Goal: Task Accomplishment & Management: Manage account settings

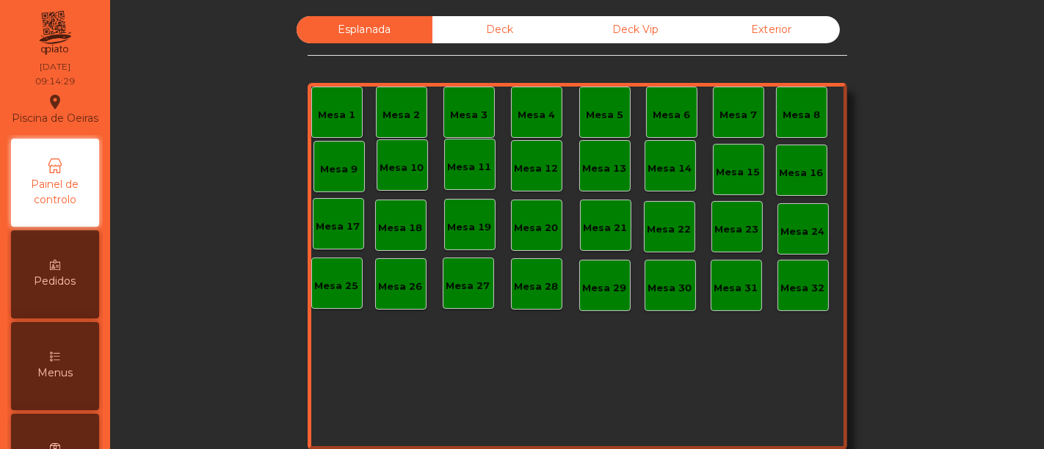
click at [499, 26] on div "Deck" at bounding box center [501, 29] width 136 height 27
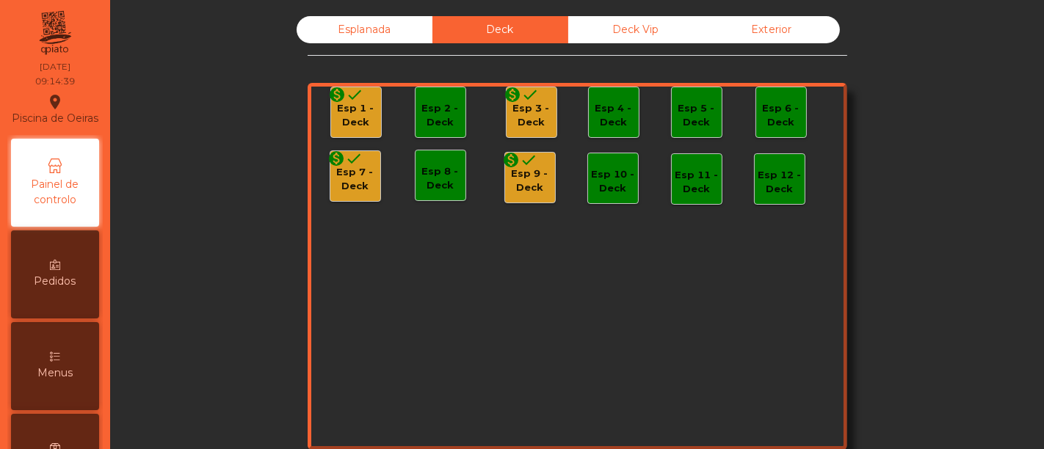
click at [339, 112] on div "Esp 1 - Deck" at bounding box center [356, 115] width 50 height 29
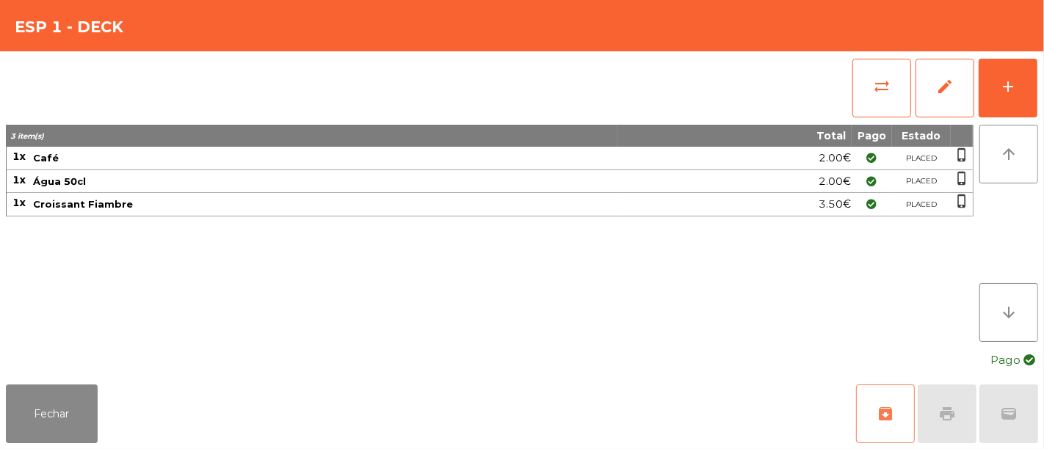
click at [885, 414] on span "archive" at bounding box center [886, 414] width 18 height 18
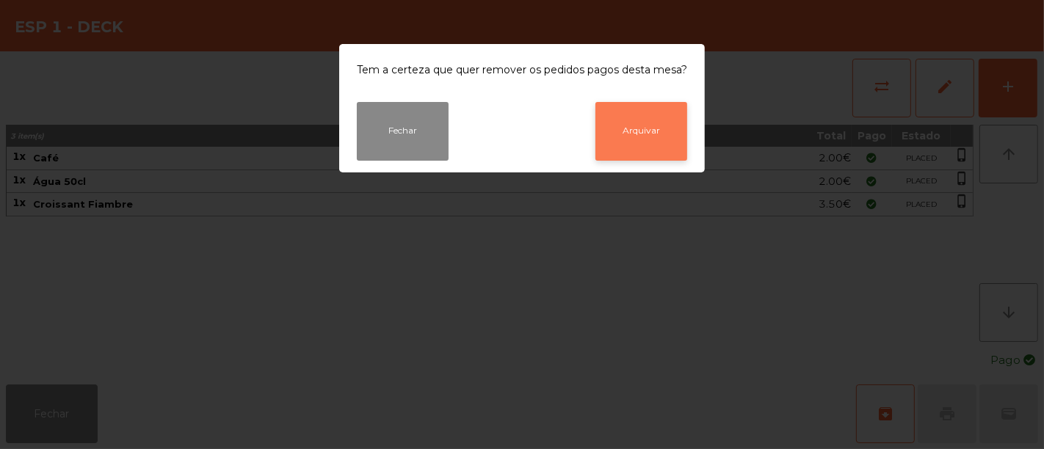
click at [648, 137] on button "Arquivar" at bounding box center [642, 131] width 92 height 59
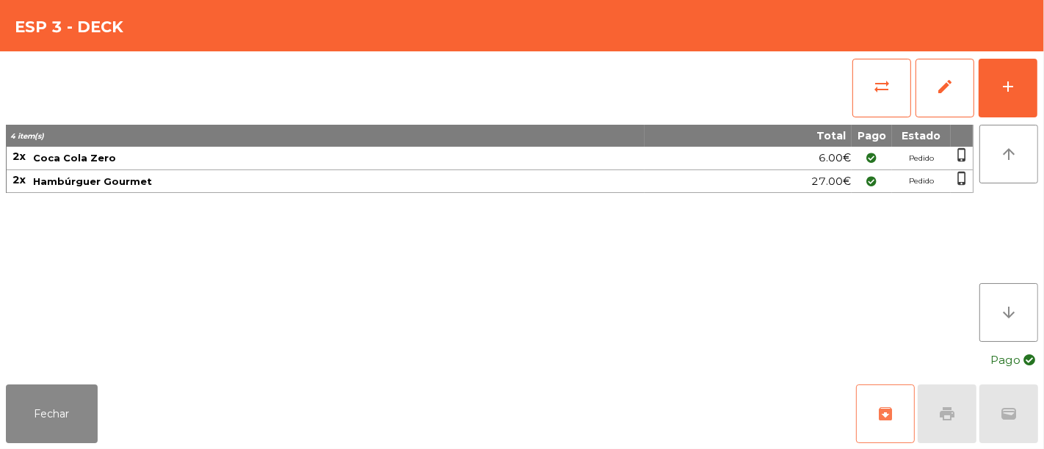
click at [897, 420] on button "archive" at bounding box center [885, 414] width 59 height 59
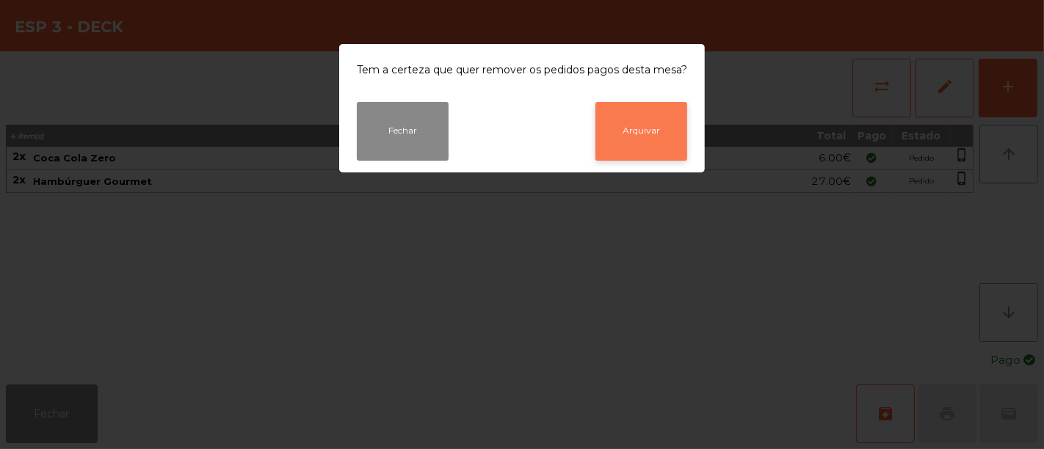
click at [620, 140] on button "Arquivar" at bounding box center [642, 131] width 92 height 59
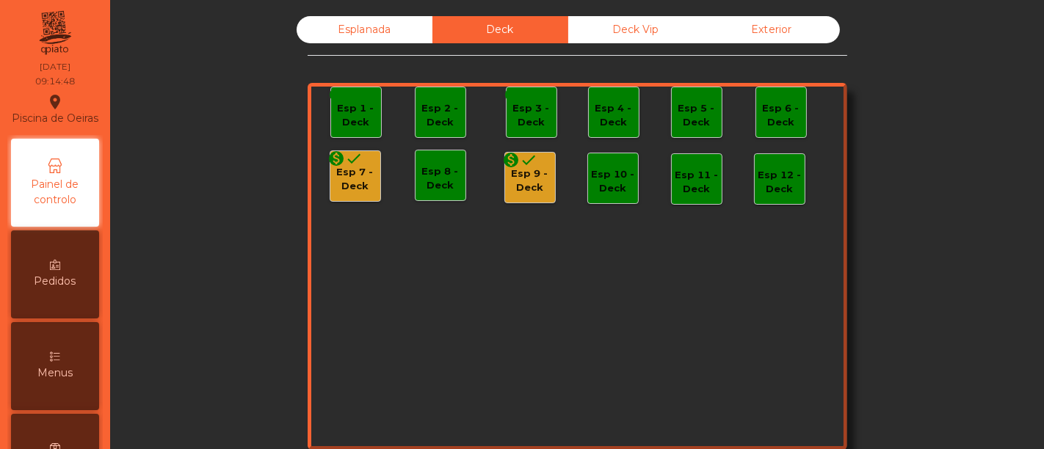
click at [340, 178] on div "Esp 7 - Deck" at bounding box center [355, 179] width 50 height 29
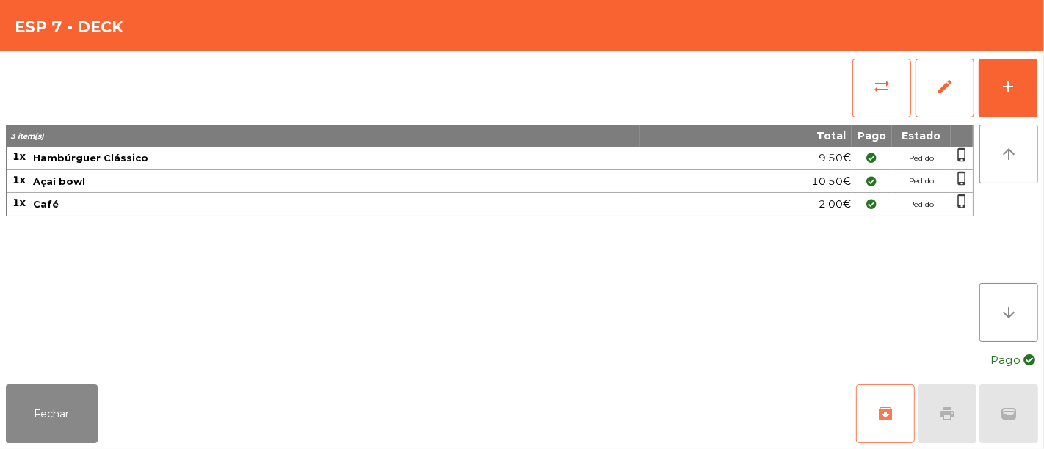
click at [897, 414] on button "archive" at bounding box center [885, 414] width 59 height 59
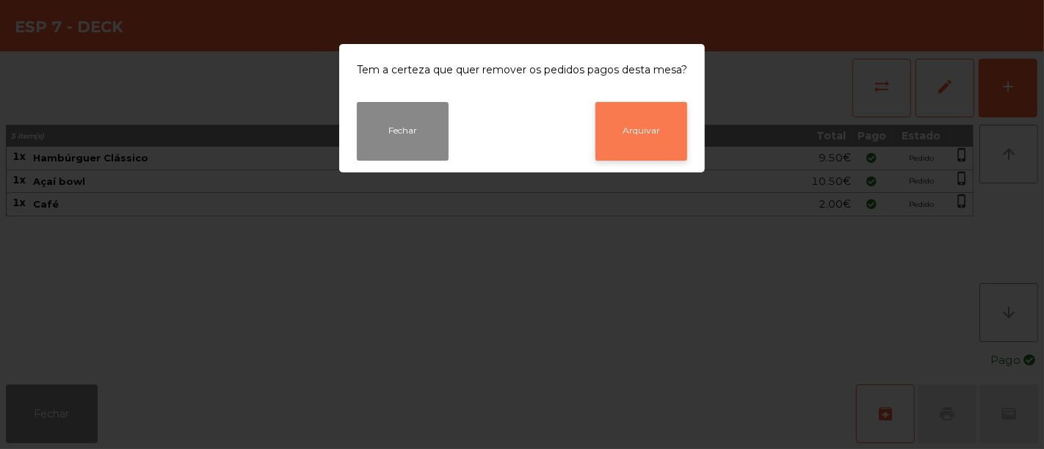
click at [640, 127] on button "Arquivar" at bounding box center [642, 131] width 92 height 59
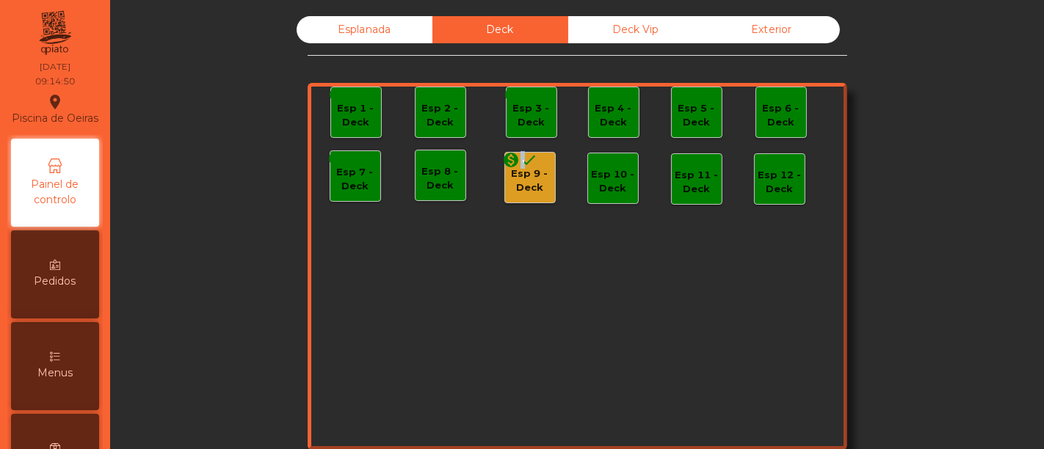
click at [521, 167] on icon "done" at bounding box center [530, 160] width 18 height 18
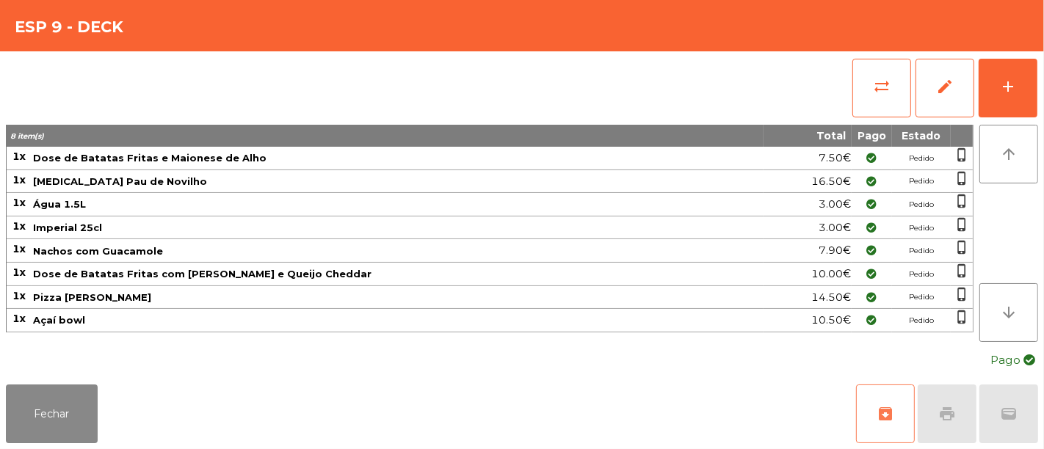
click at [882, 412] on span "archive" at bounding box center [886, 414] width 18 height 18
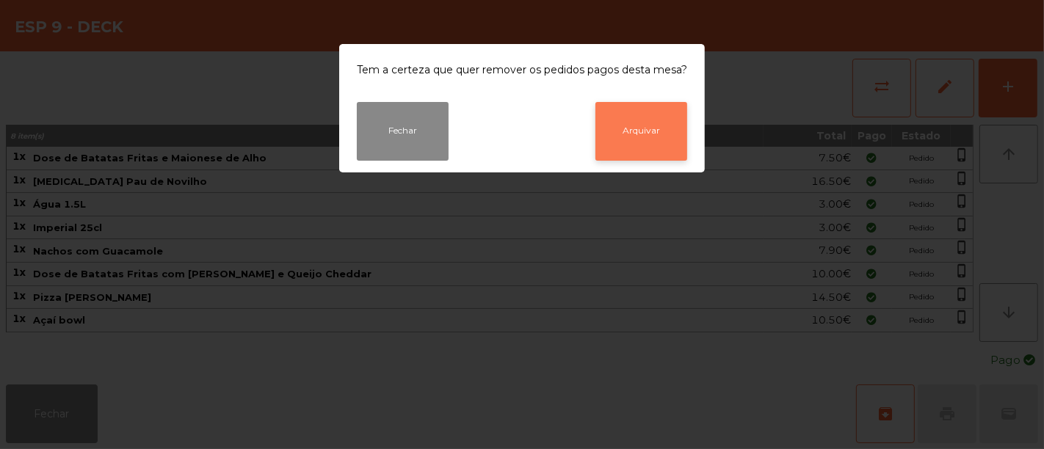
click at [643, 120] on button "Arquivar" at bounding box center [642, 131] width 92 height 59
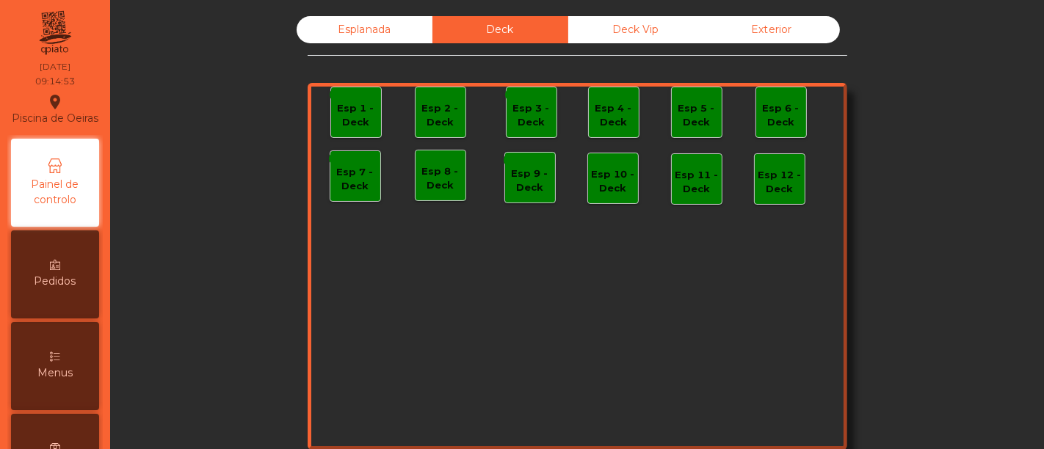
click at [392, 28] on div "Esplanada" at bounding box center [365, 29] width 136 height 27
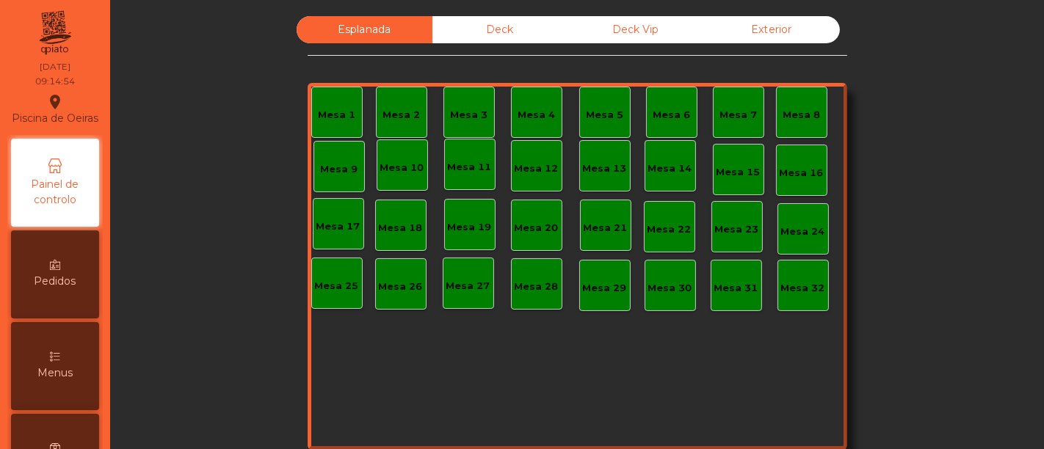
click at [612, 31] on div "Deck Vip" at bounding box center [636, 29] width 136 height 27
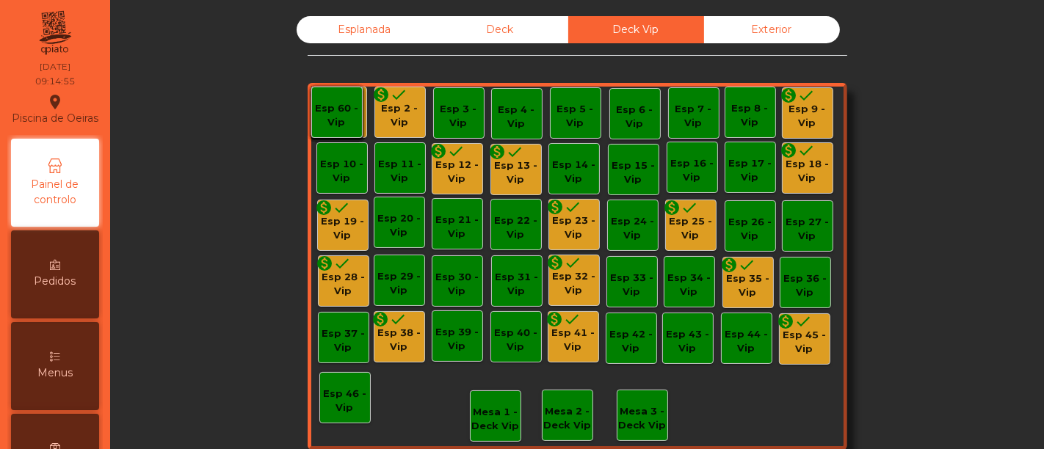
click at [394, 108] on div "Esp 2 - Vip" at bounding box center [400, 115] width 50 height 29
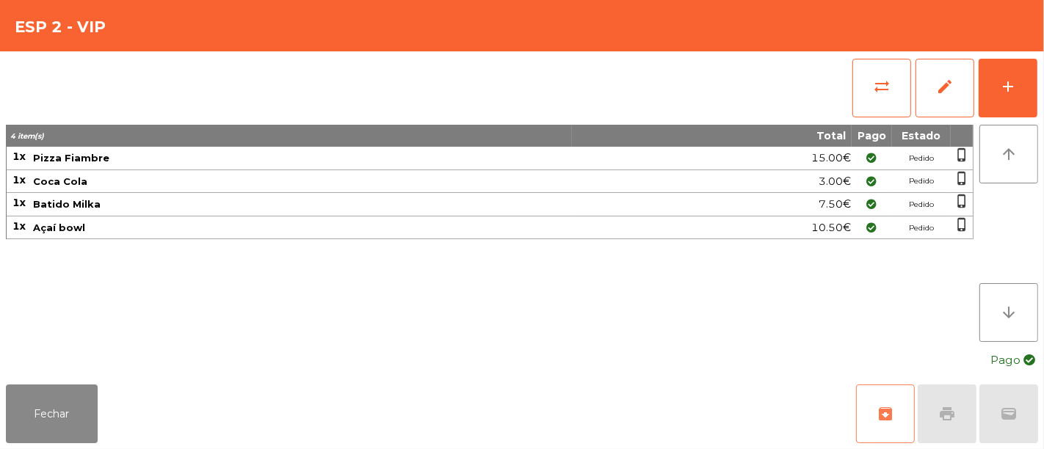
click at [905, 393] on button "archive" at bounding box center [885, 414] width 59 height 59
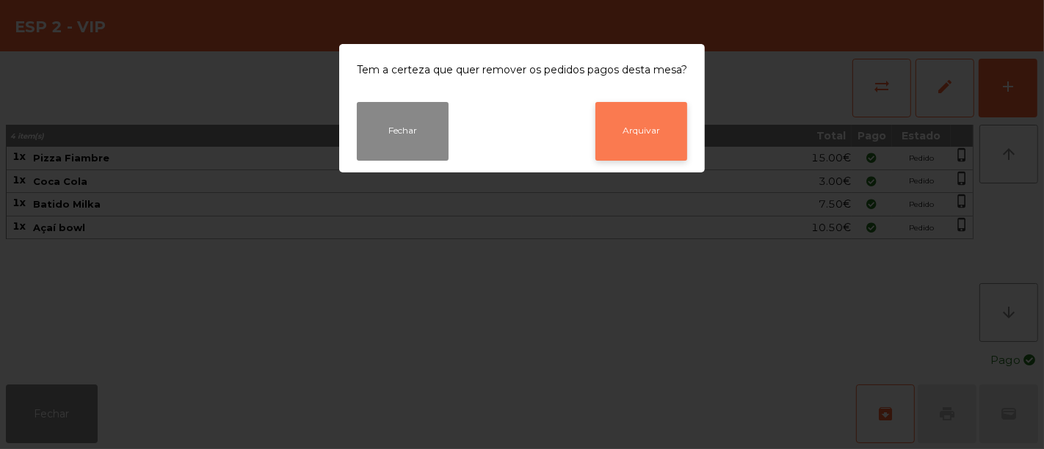
click at [632, 115] on button "Arquivar" at bounding box center [642, 131] width 92 height 59
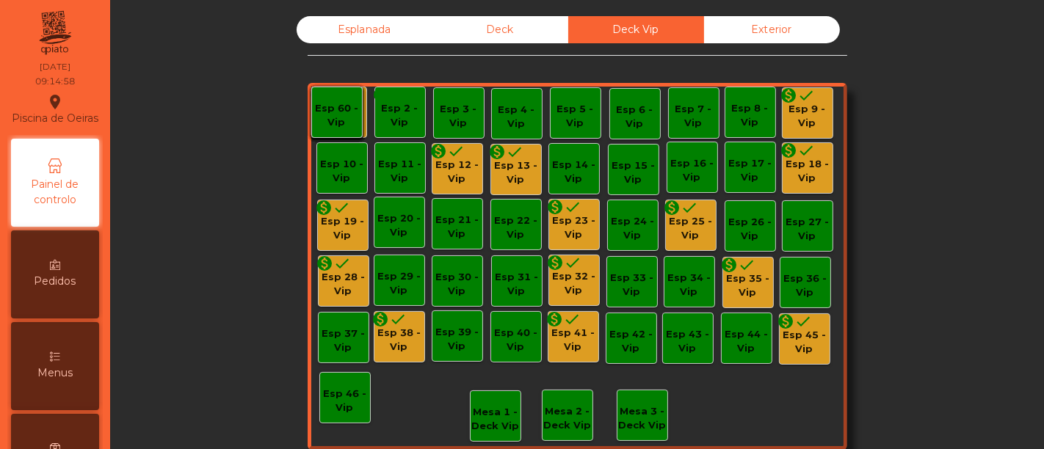
click at [814, 109] on div "Esp 9 - Vip" at bounding box center [808, 116] width 50 height 29
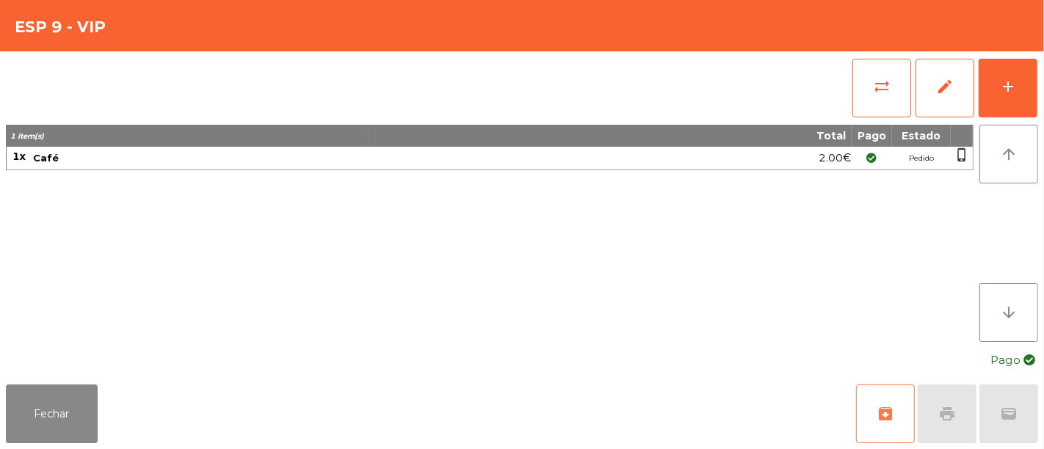
click at [886, 412] on span "archive" at bounding box center [886, 414] width 18 height 18
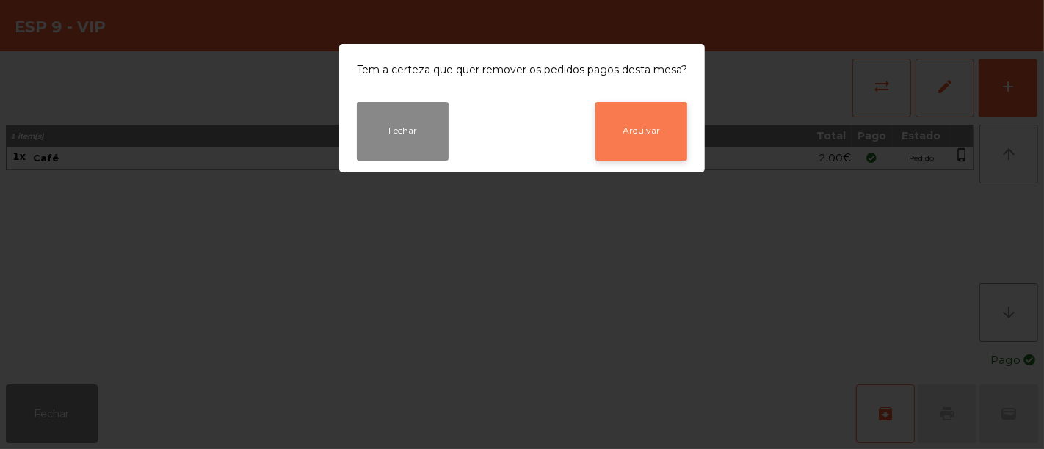
click at [636, 137] on button "Arquivar" at bounding box center [642, 131] width 92 height 59
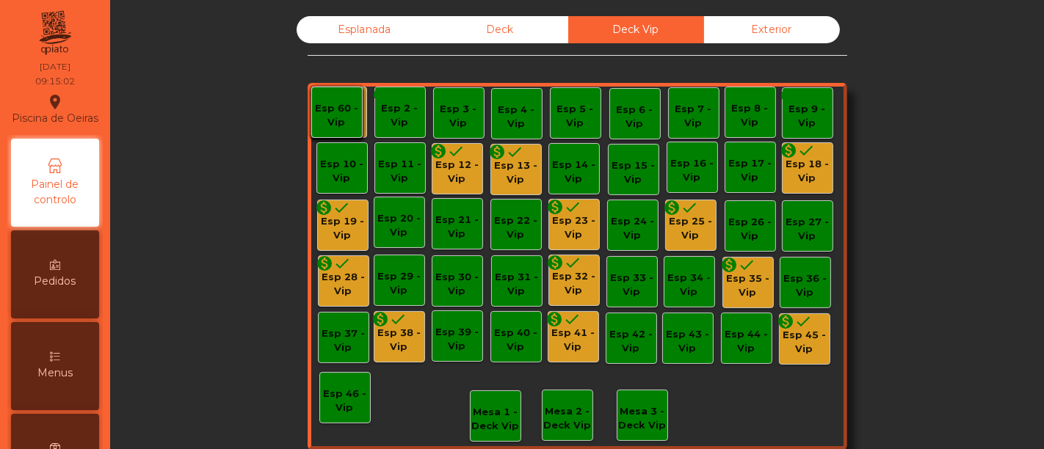
click at [443, 173] on div "Esp 12 - Vip" at bounding box center [458, 172] width 50 height 29
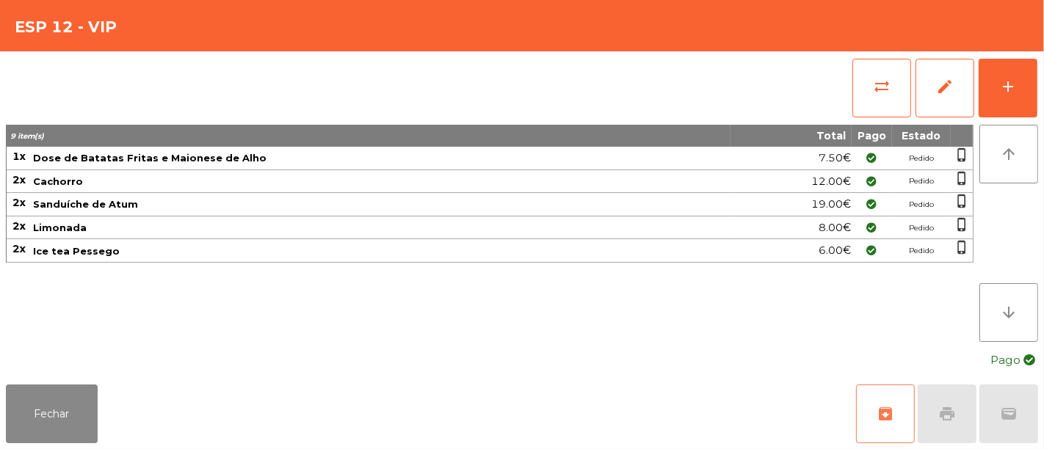
click at [885, 405] on span "archive" at bounding box center [886, 414] width 18 height 18
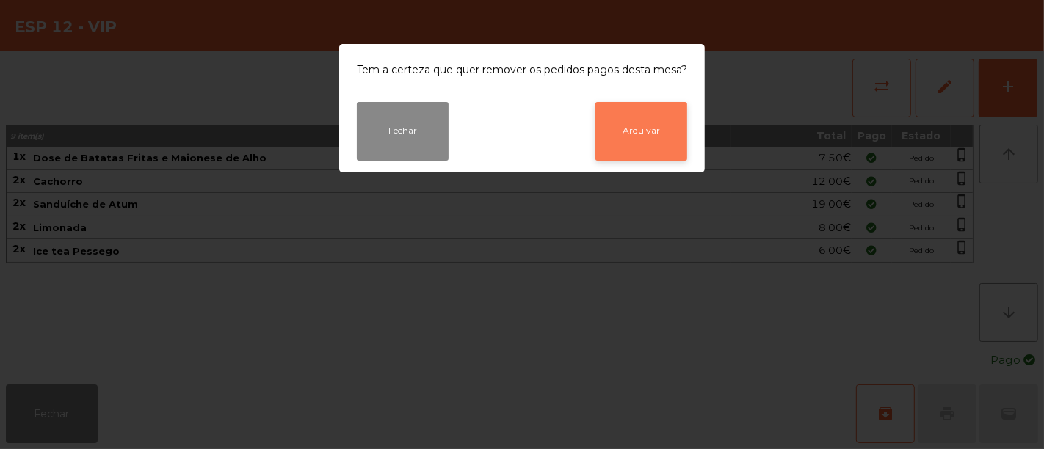
click at [649, 145] on button "Arquivar" at bounding box center [642, 131] width 92 height 59
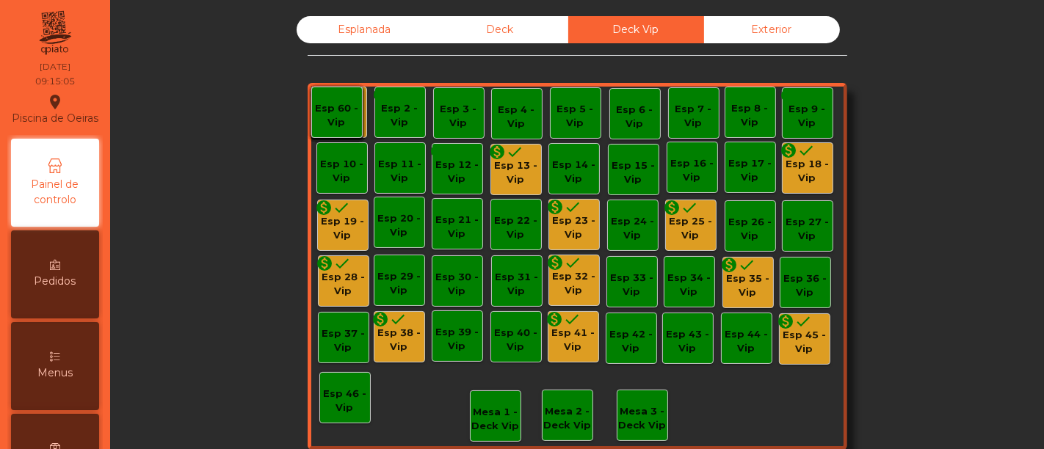
click at [505, 168] on div "Esp 13 - Vip" at bounding box center [516, 173] width 50 height 29
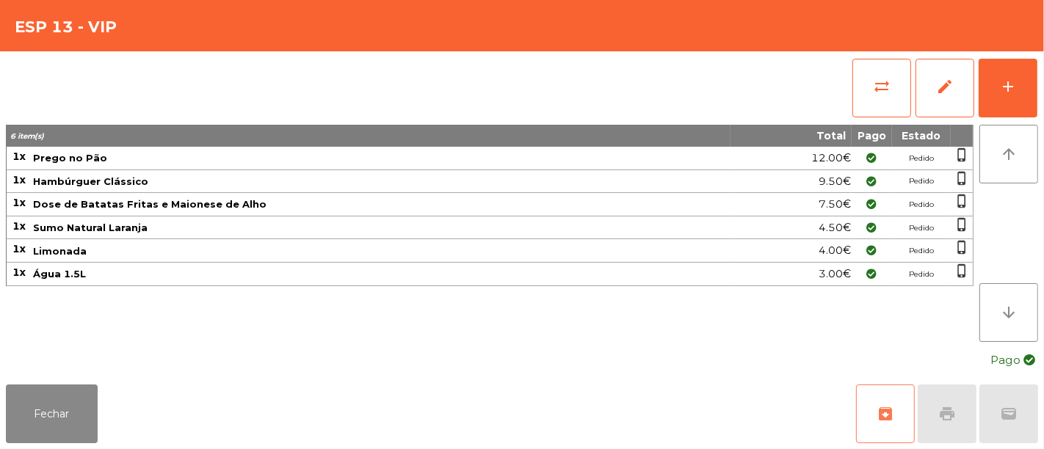
click at [888, 411] on span "archive" at bounding box center [886, 414] width 18 height 18
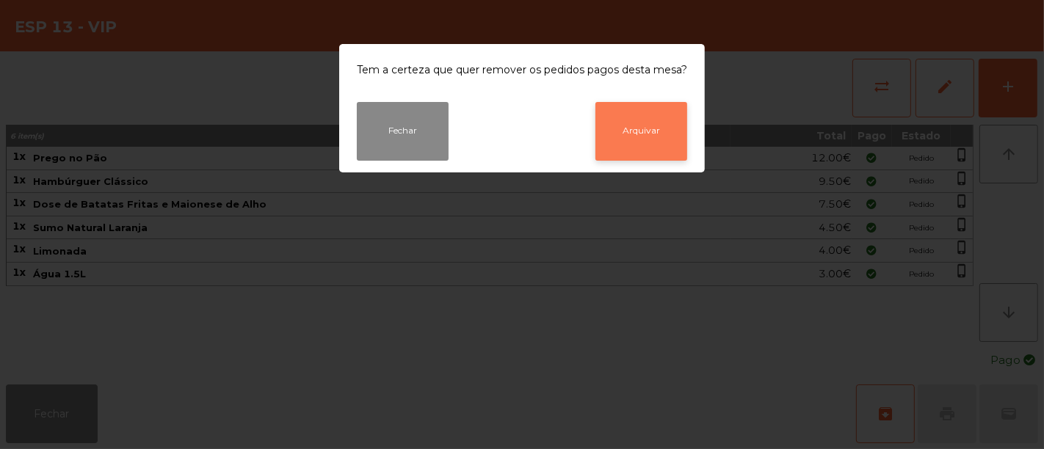
click at [651, 140] on button "Arquivar" at bounding box center [642, 131] width 92 height 59
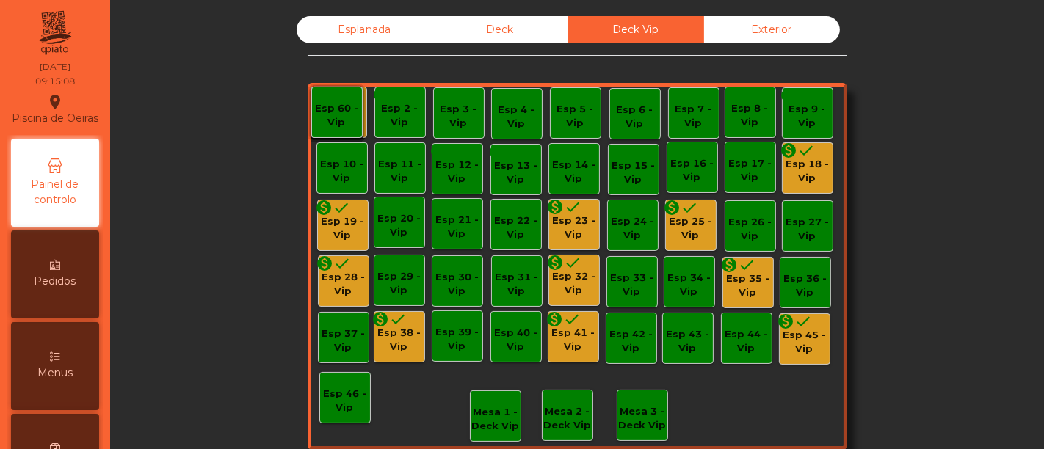
click at [801, 160] on div "monetization_on done" at bounding box center [798, 153] width 35 height 22
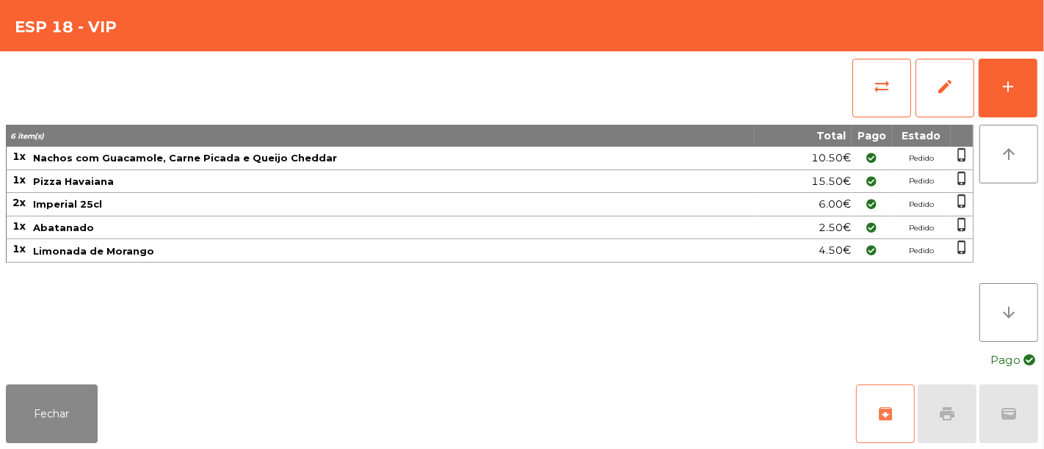
click at [888, 400] on button "archive" at bounding box center [885, 414] width 59 height 59
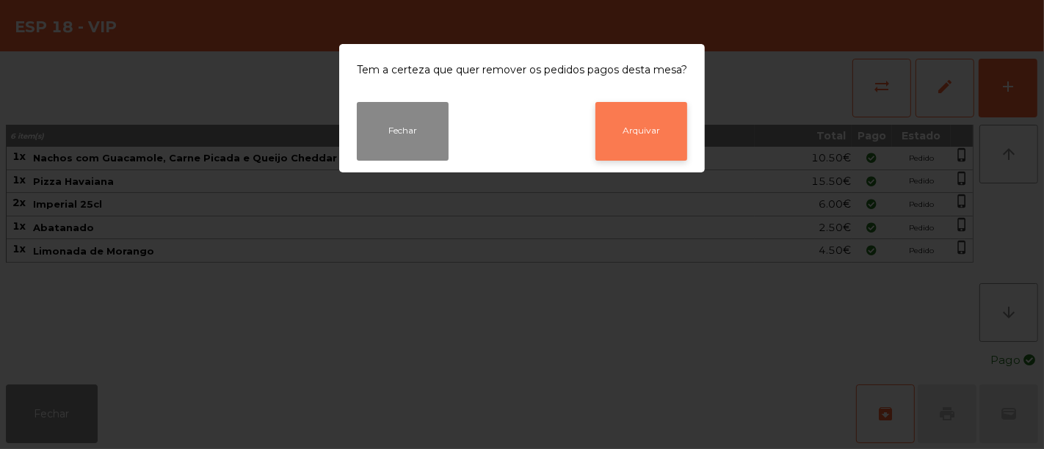
click at [643, 130] on button "Arquivar" at bounding box center [642, 131] width 92 height 59
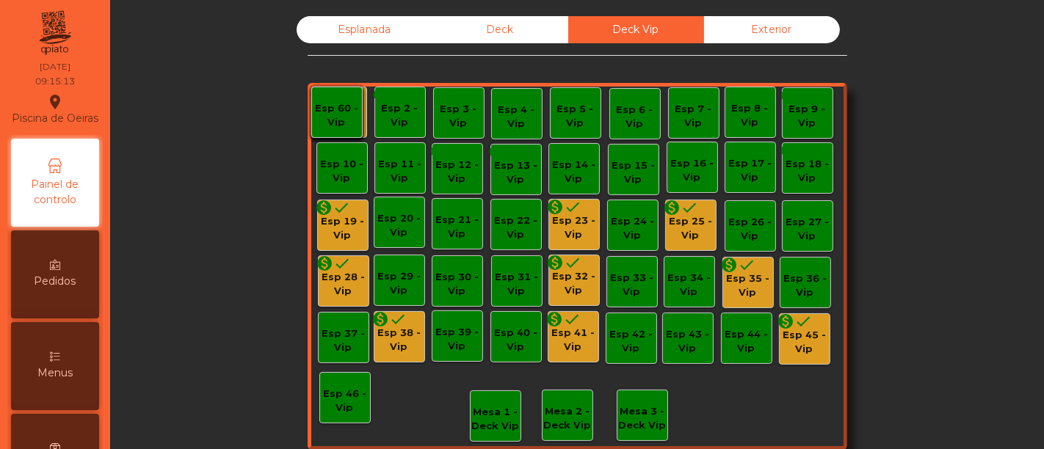
click at [338, 281] on div "Esp 28 - Vip" at bounding box center [344, 284] width 50 height 29
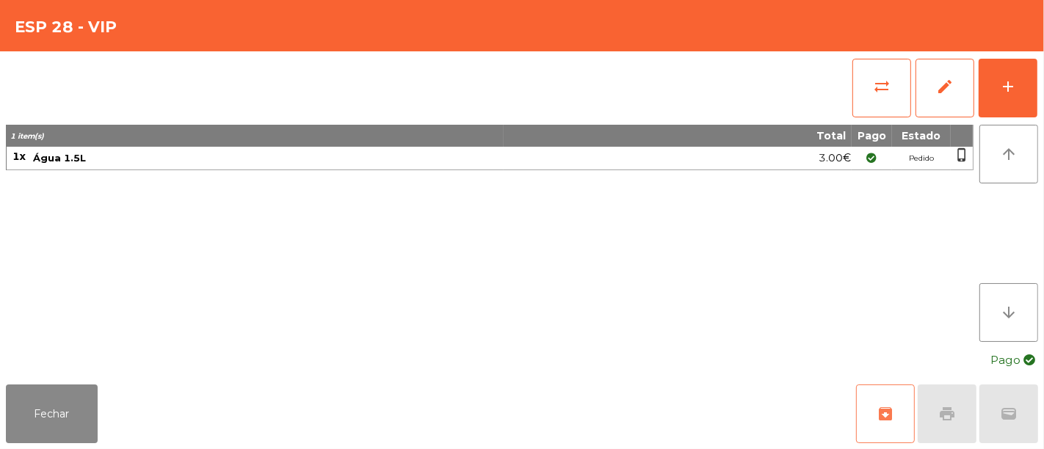
click at [872, 394] on button "archive" at bounding box center [885, 414] width 59 height 59
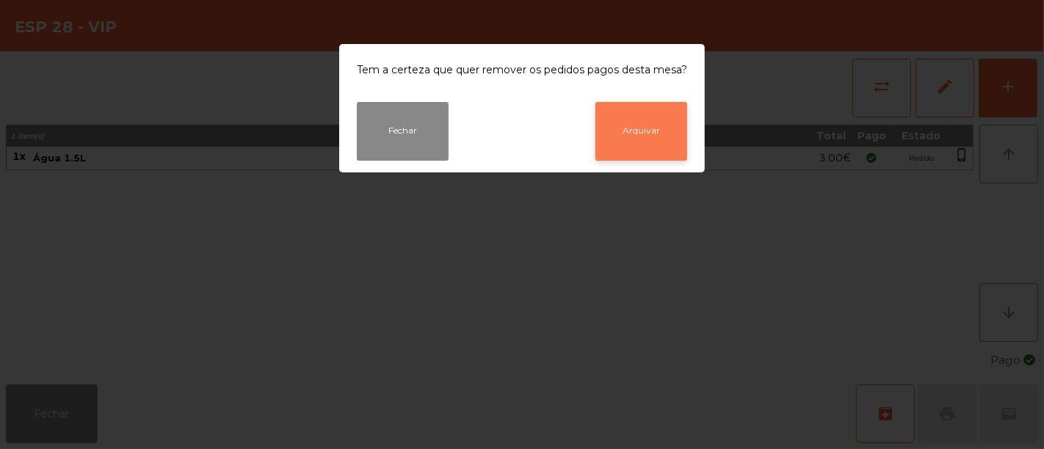
click at [626, 123] on button "Arquivar" at bounding box center [642, 131] width 92 height 59
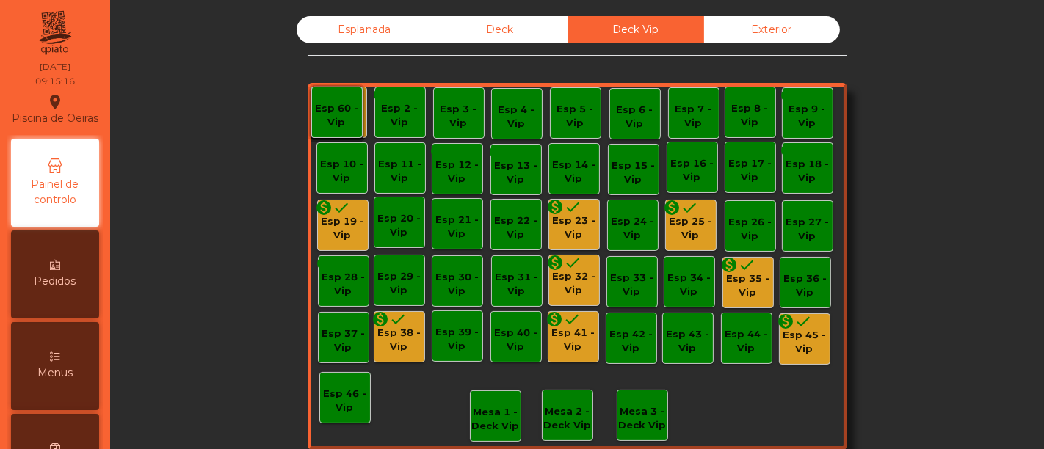
click at [325, 232] on div "Esp 19 - Vip" at bounding box center [343, 228] width 50 height 29
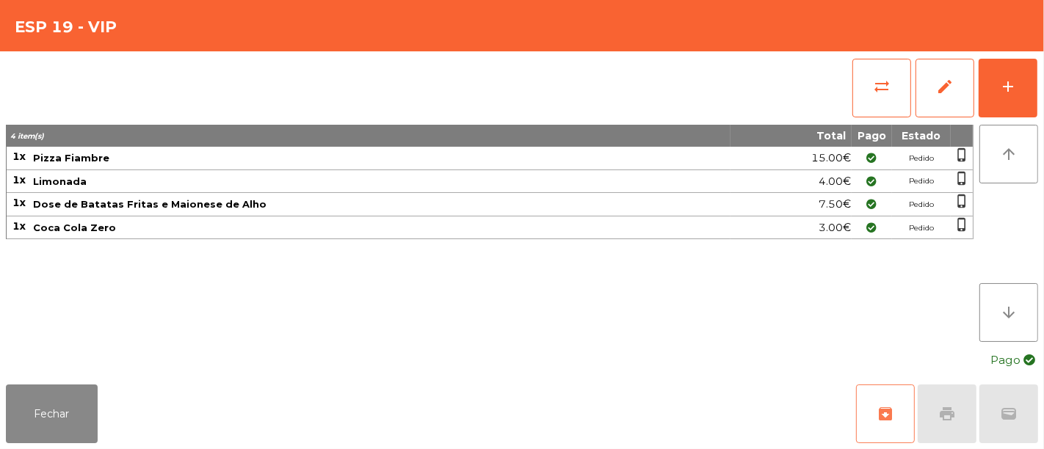
click at [900, 411] on button "archive" at bounding box center [885, 414] width 59 height 59
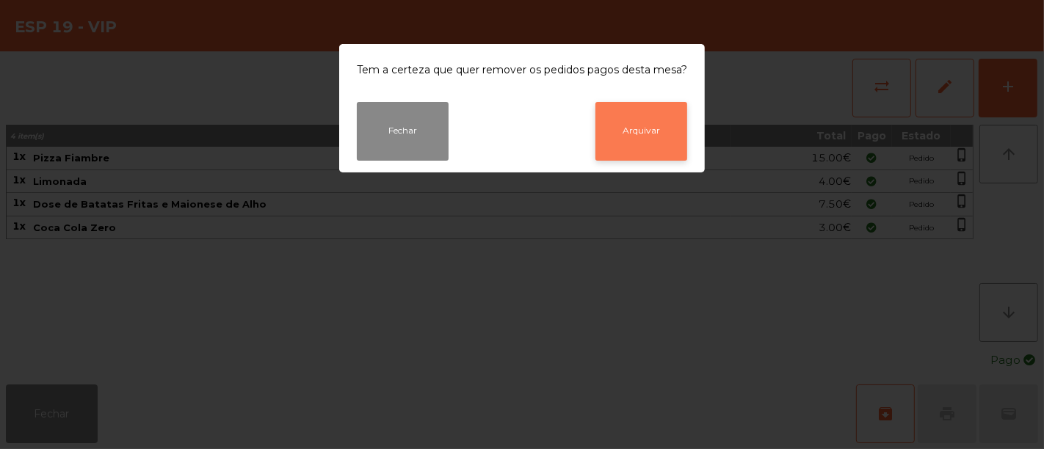
click at [627, 126] on button "Arquivar" at bounding box center [642, 131] width 92 height 59
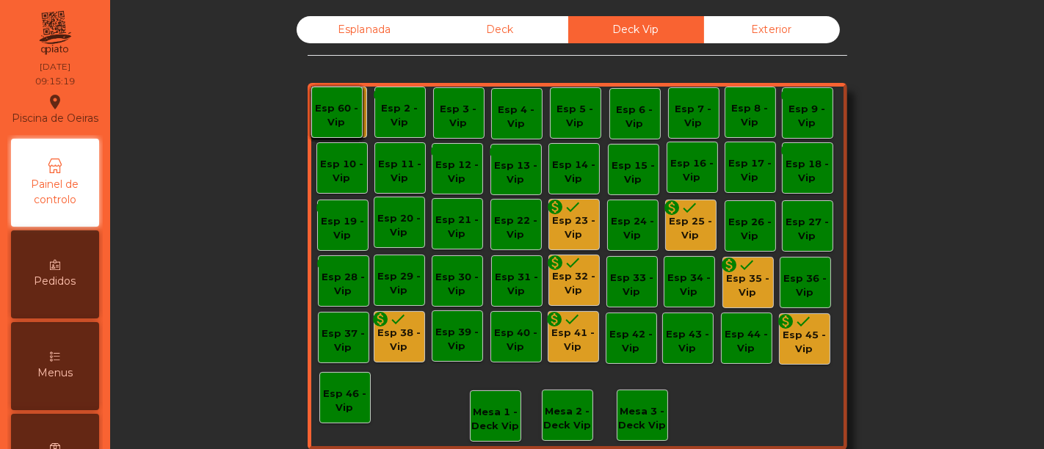
click at [394, 334] on div "Esp 38 - Vip" at bounding box center [400, 340] width 50 height 29
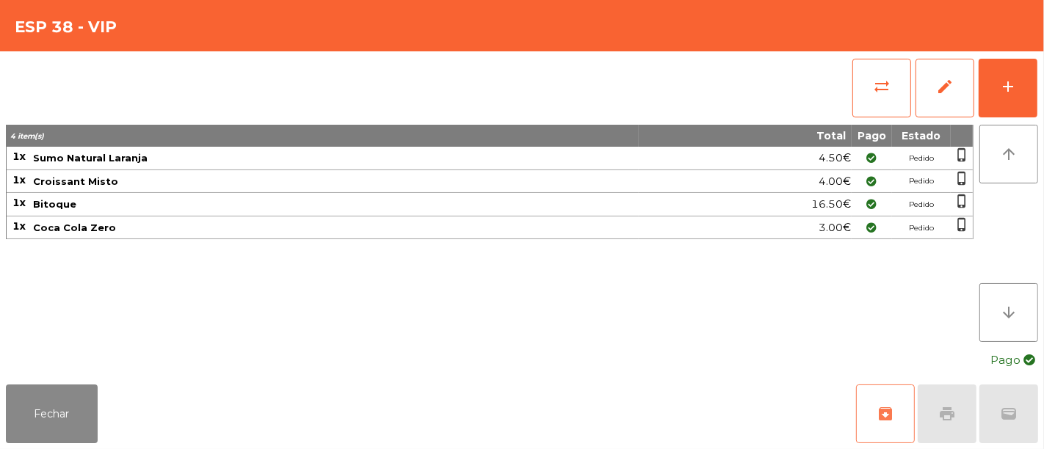
click at [891, 420] on span "archive" at bounding box center [886, 414] width 18 height 18
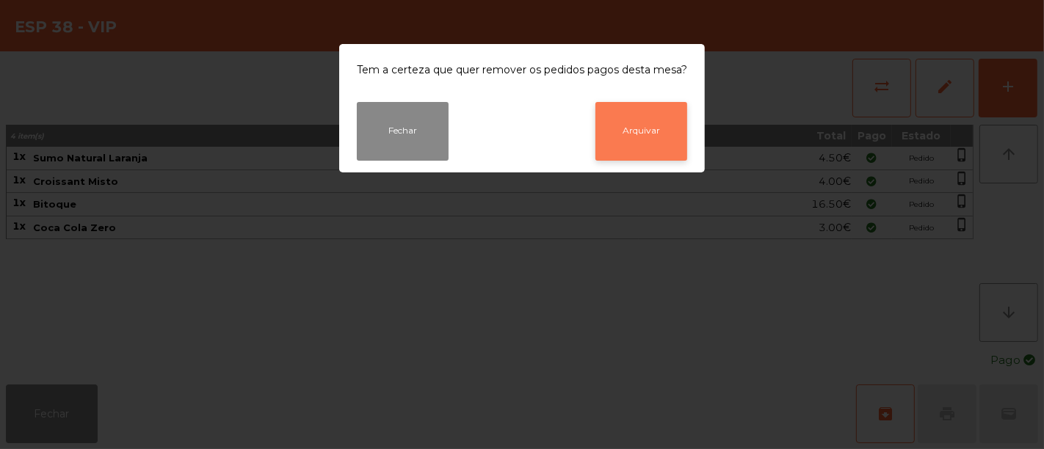
click at [648, 126] on button "Arquivar" at bounding box center [642, 131] width 92 height 59
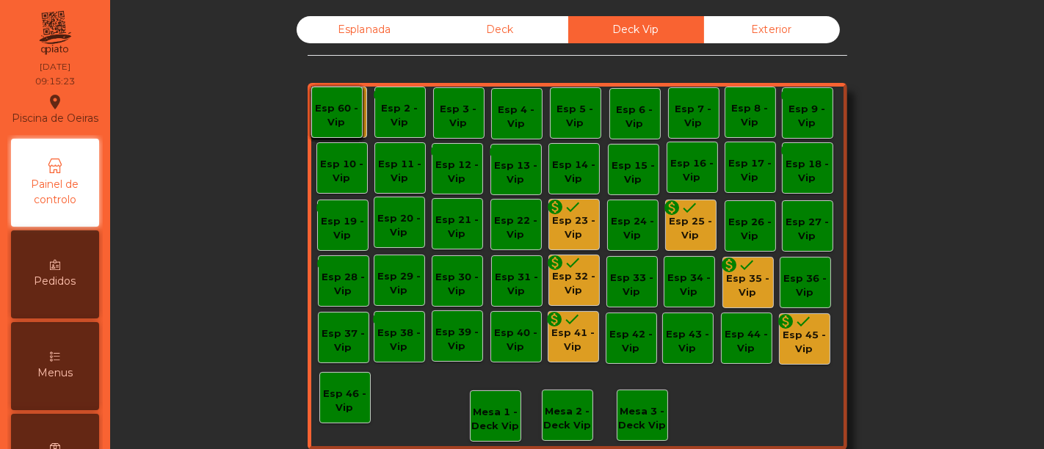
click at [559, 225] on div "Esp 23 - Vip" at bounding box center [574, 228] width 50 height 29
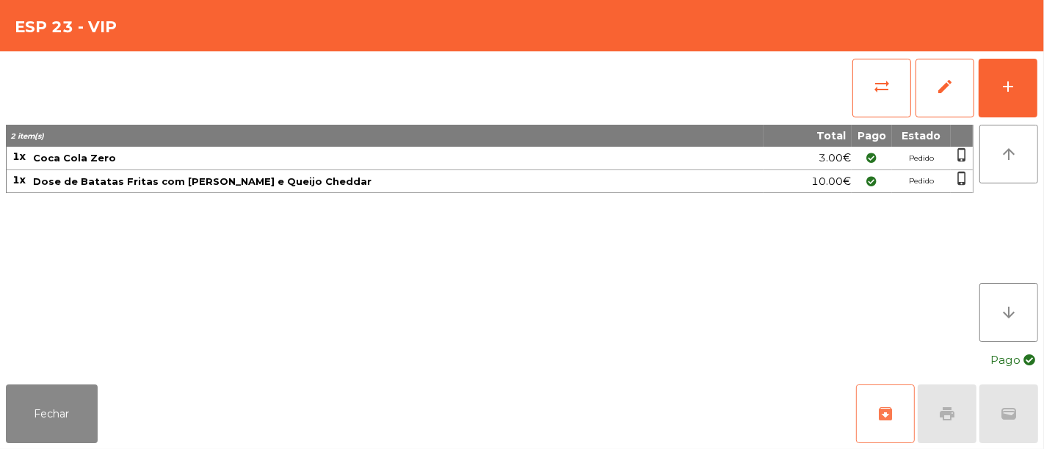
click at [890, 408] on span "archive" at bounding box center [886, 414] width 18 height 18
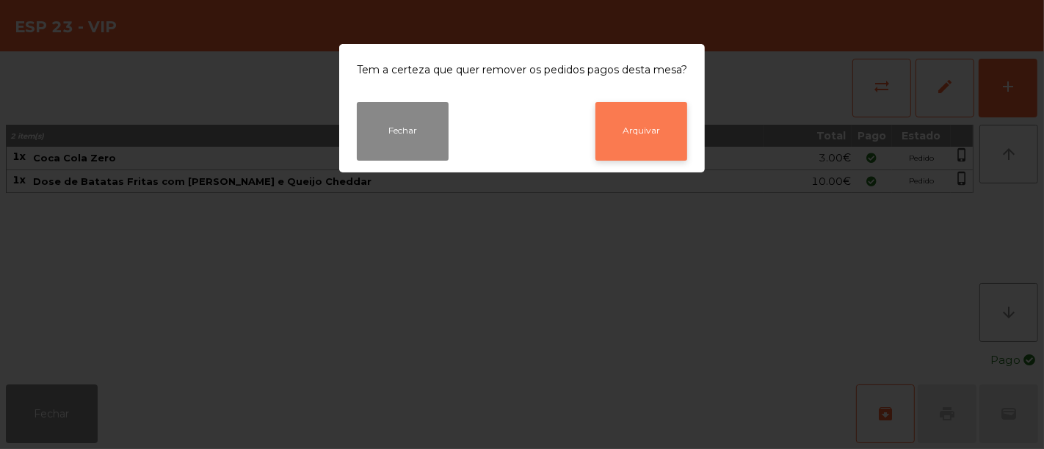
click at [653, 133] on button "Arquivar" at bounding box center [642, 131] width 92 height 59
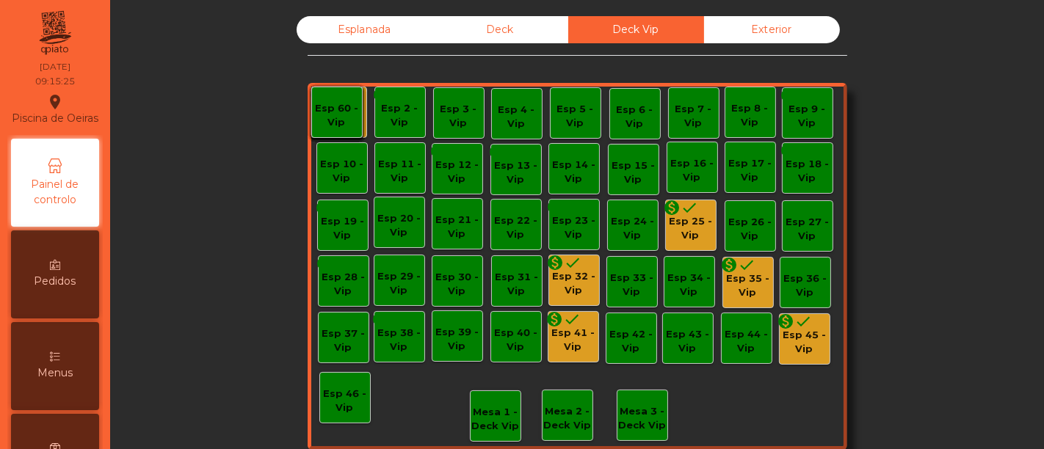
click at [673, 225] on div "Esp 25 - Vip" at bounding box center [691, 228] width 50 height 29
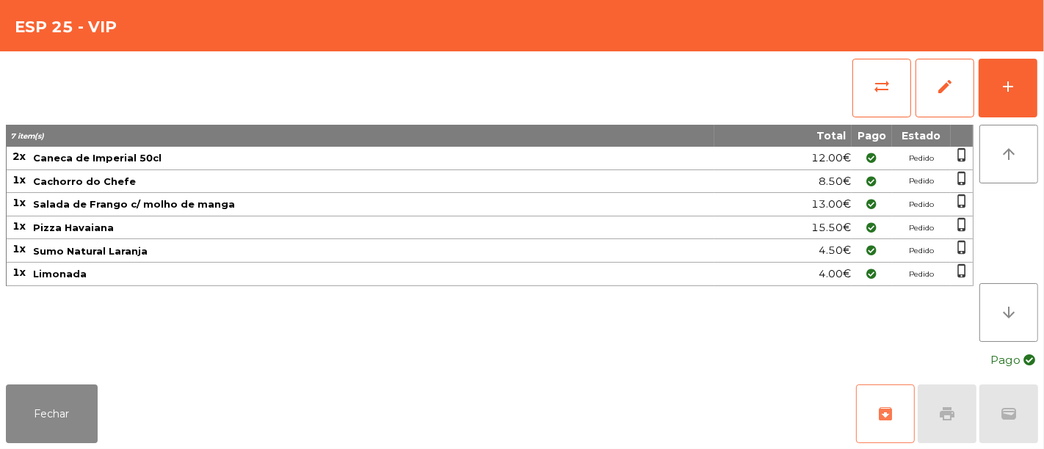
click at [887, 419] on span "archive" at bounding box center [886, 414] width 18 height 18
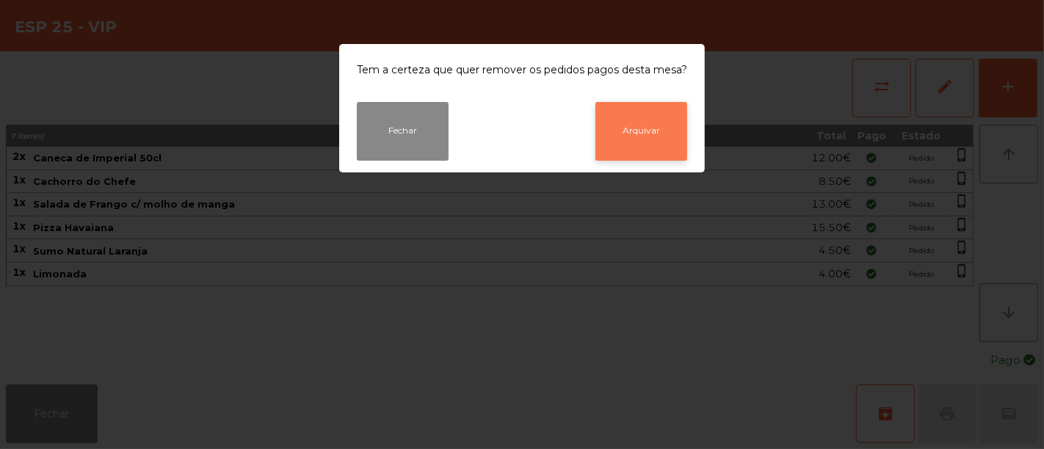
click at [651, 131] on button "Arquivar" at bounding box center [642, 131] width 92 height 59
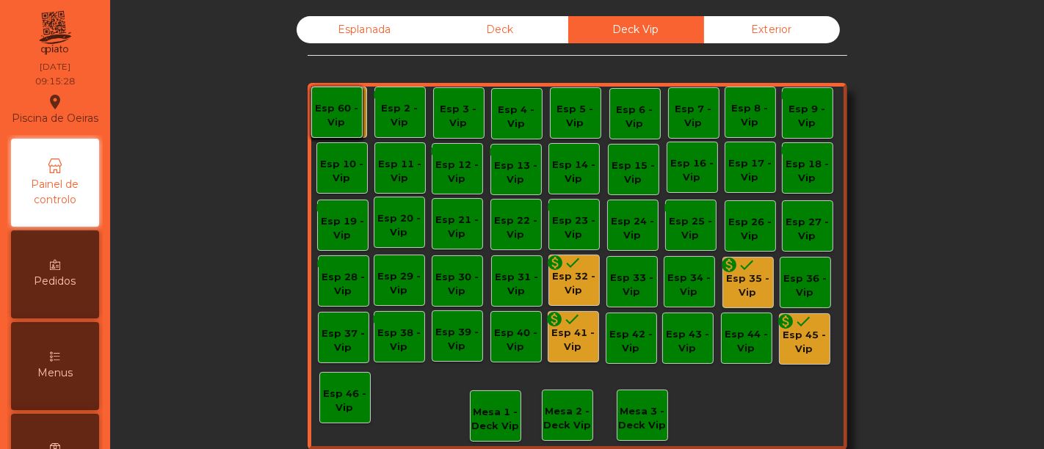
click at [558, 278] on div "Esp 32 - Vip" at bounding box center [574, 283] width 50 height 29
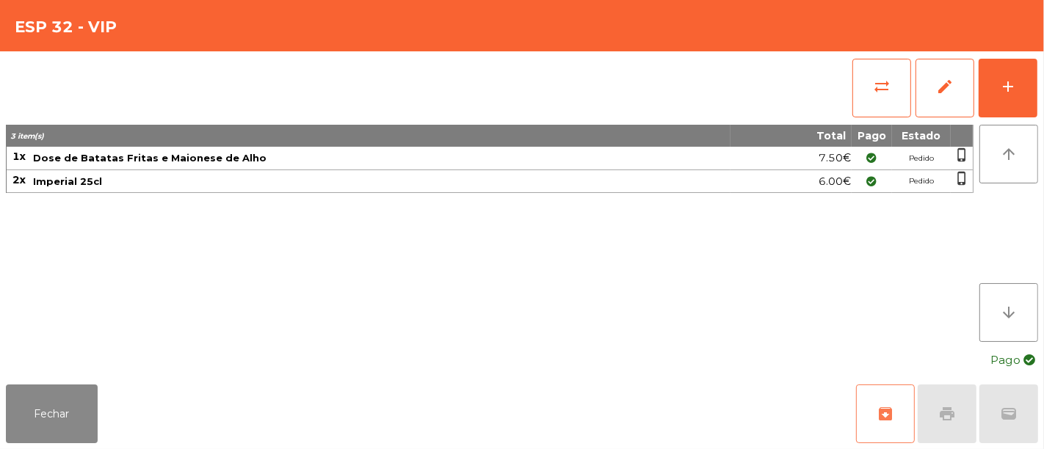
click at [901, 421] on button "archive" at bounding box center [885, 414] width 59 height 59
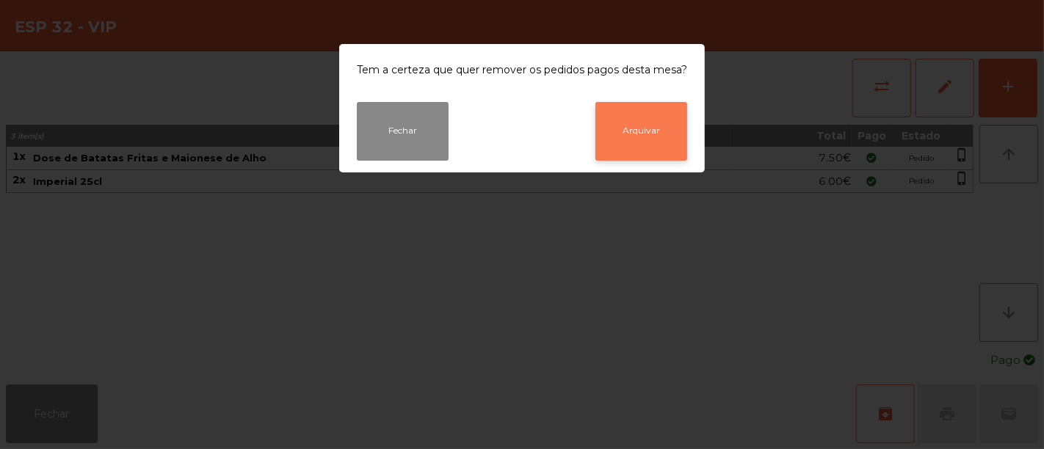
click at [652, 151] on button "Arquivar" at bounding box center [642, 131] width 92 height 59
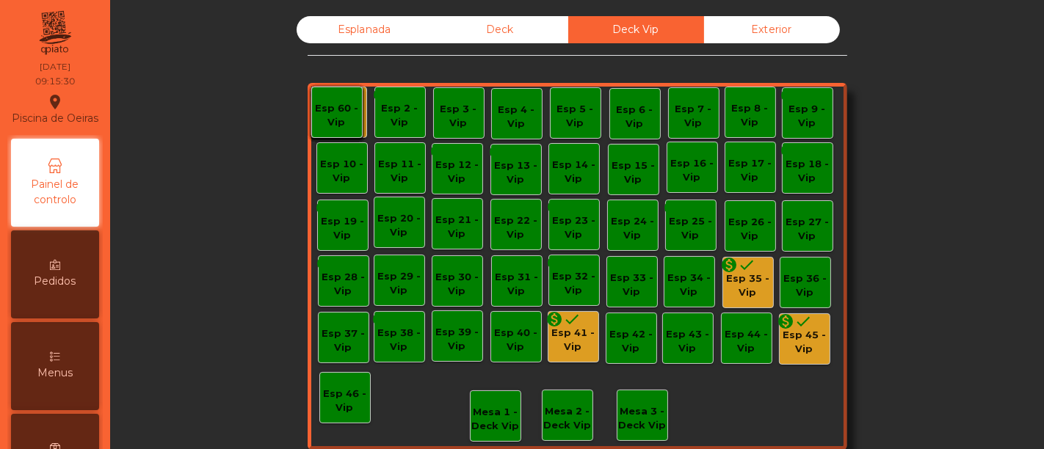
click at [570, 328] on div "monetization_on done" at bounding box center [563, 322] width 35 height 22
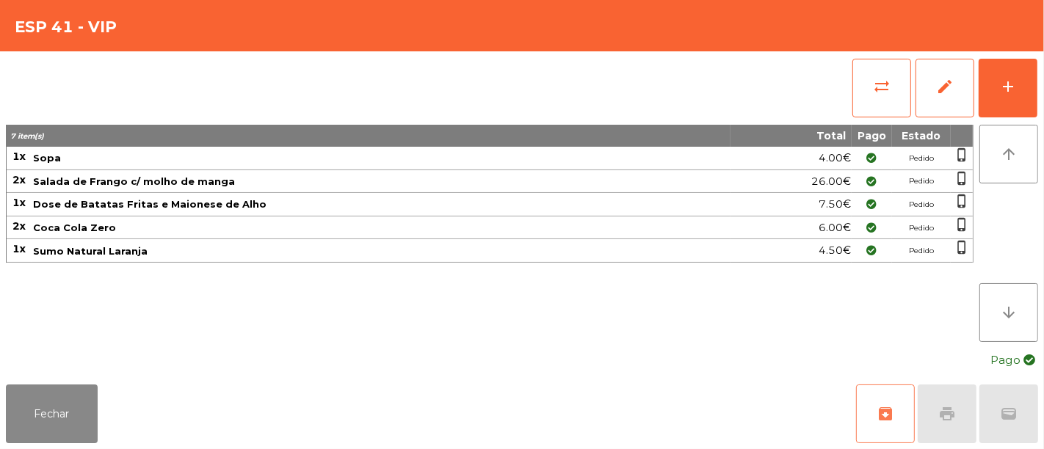
click at [885, 414] on span "archive" at bounding box center [886, 414] width 18 height 18
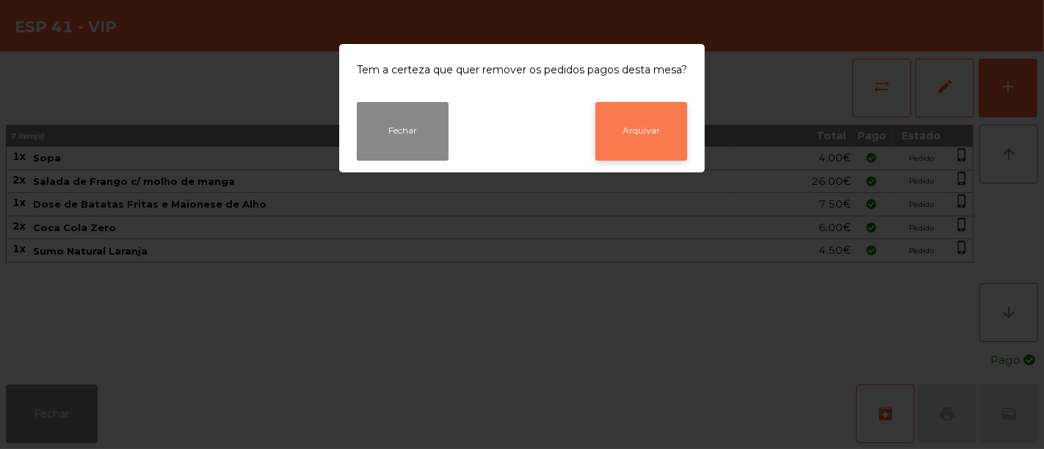
click at [661, 155] on button "Arquivar" at bounding box center [642, 131] width 92 height 59
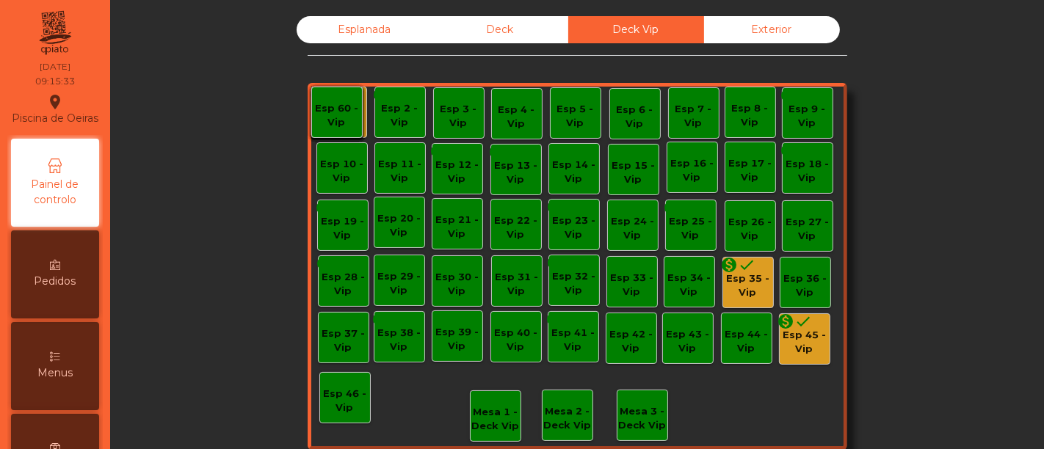
click at [738, 280] on div "Esp 35 - Vip" at bounding box center [748, 286] width 50 height 29
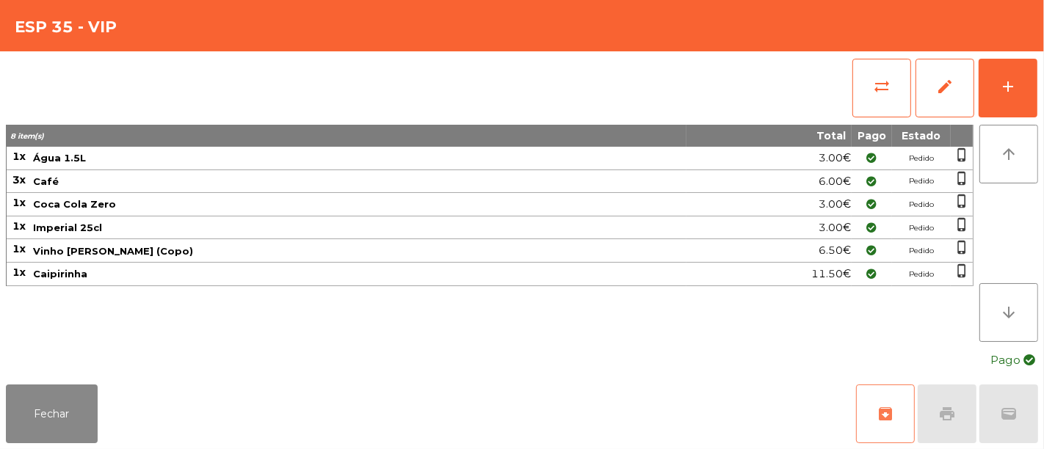
click at [864, 402] on button "archive" at bounding box center [885, 414] width 59 height 59
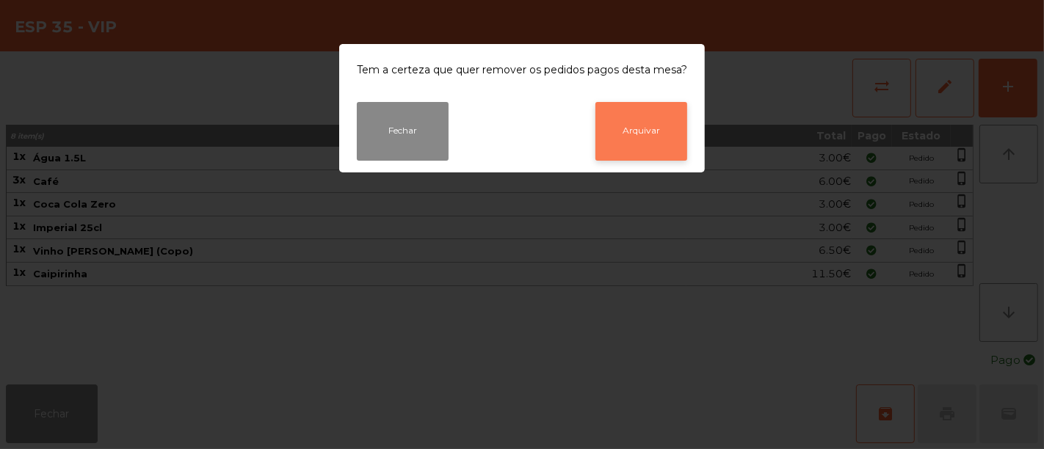
click at [664, 149] on button "Arquivar" at bounding box center [642, 131] width 92 height 59
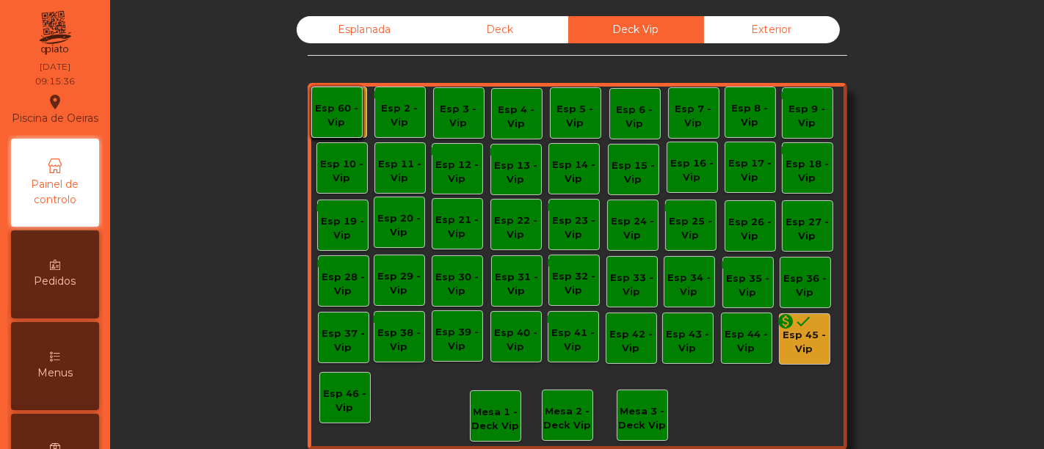
click at [795, 325] on icon "done" at bounding box center [804, 322] width 18 height 18
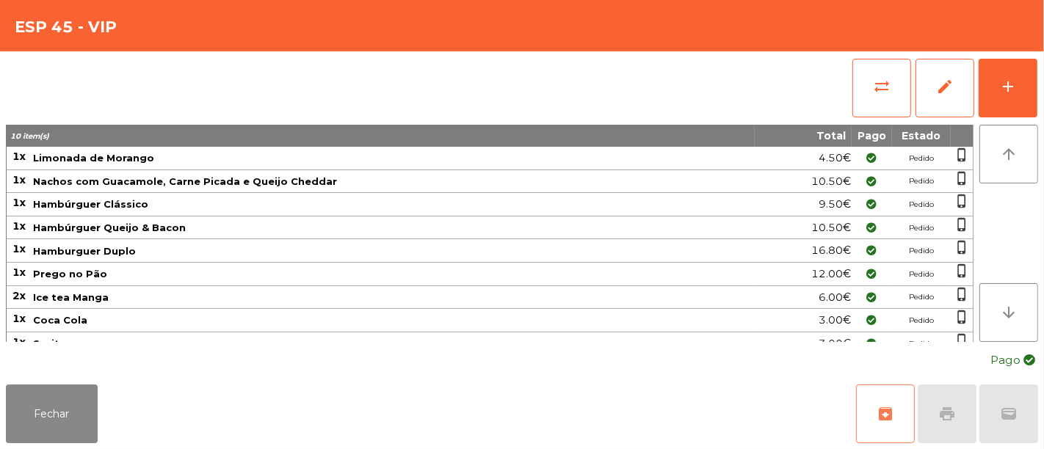
click at [881, 424] on button "archive" at bounding box center [885, 414] width 59 height 59
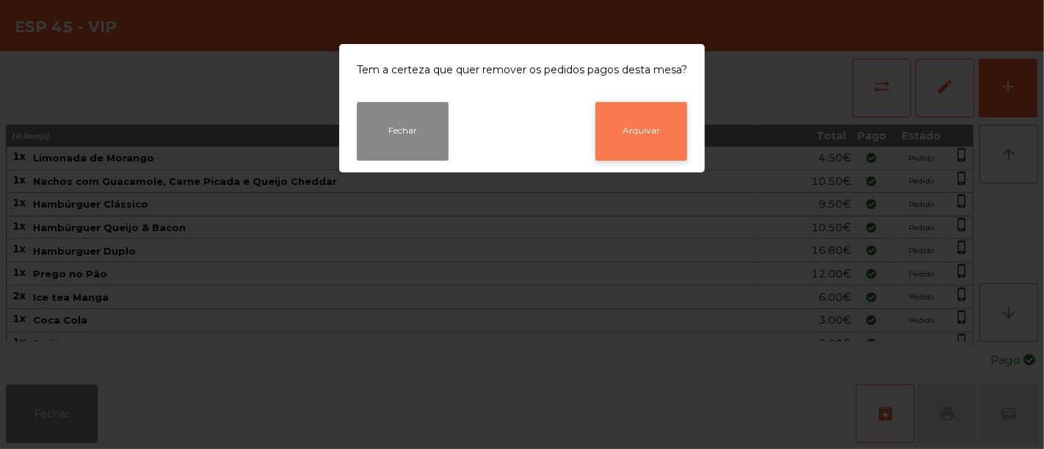
click at [671, 127] on button "Arquivar" at bounding box center [642, 131] width 92 height 59
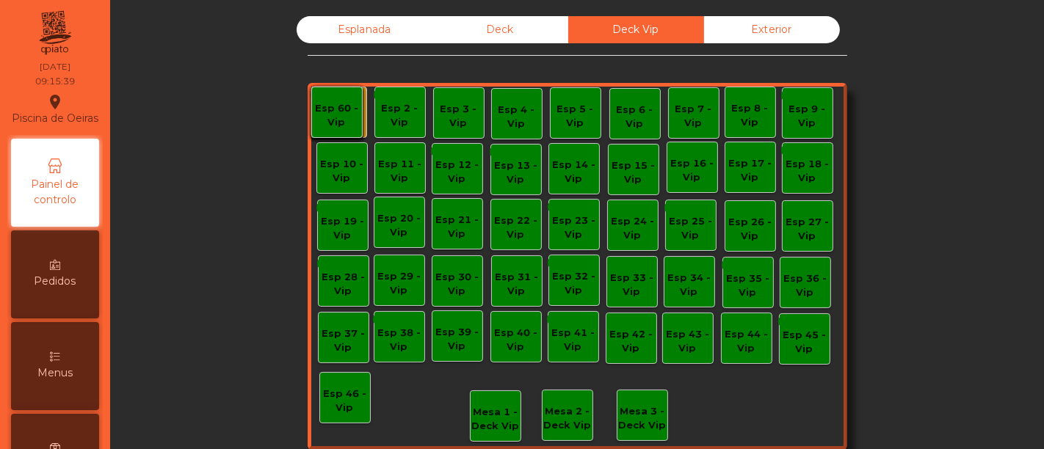
click at [742, 35] on div "Exterior" at bounding box center [772, 29] width 136 height 27
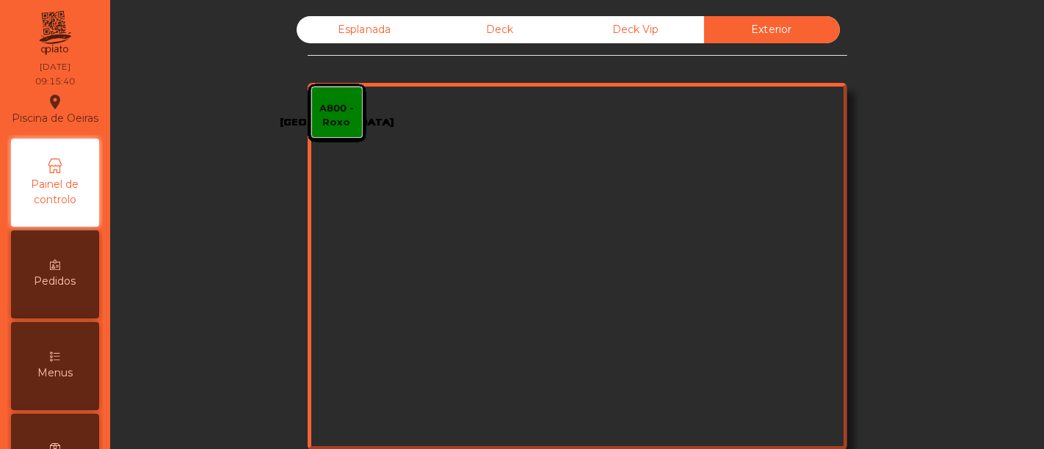
click at [638, 23] on div "Deck Vip" at bounding box center [636, 29] width 136 height 27
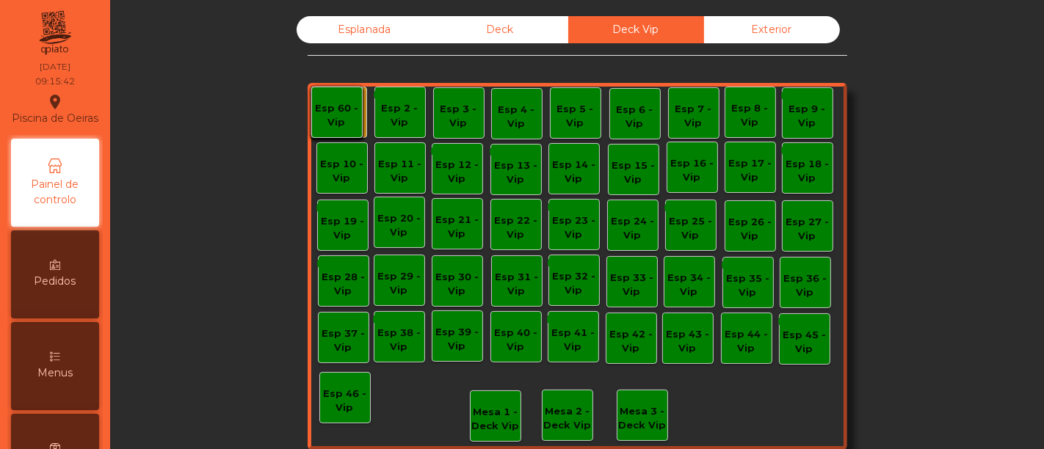
click at [358, 101] on div "Esp 1 - Vip" at bounding box center [341, 115] width 50 height 29
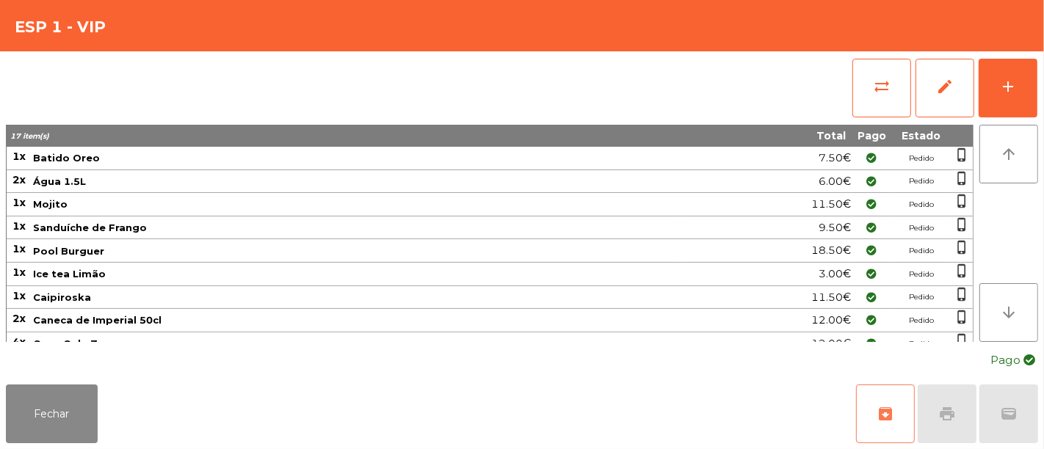
click at [880, 414] on span "archive" at bounding box center [886, 414] width 18 height 18
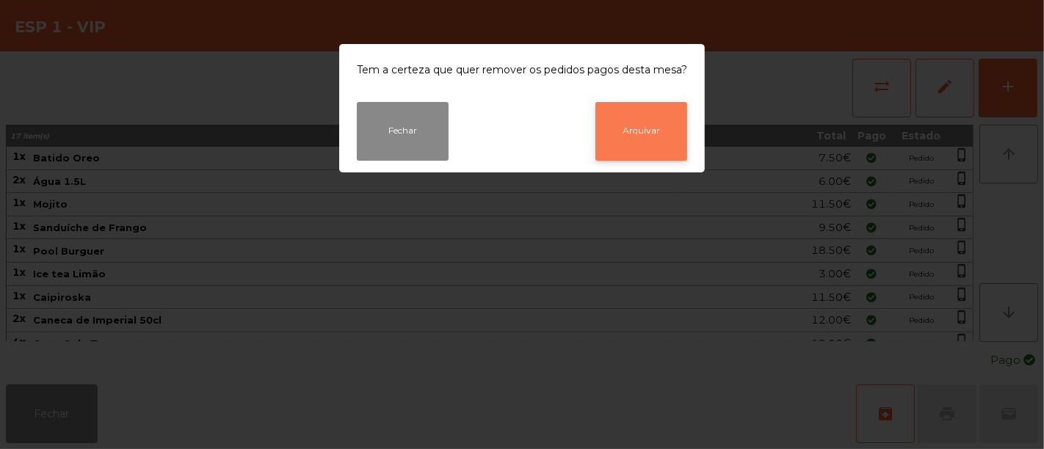
click at [632, 112] on button "Arquivar" at bounding box center [642, 131] width 92 height 59
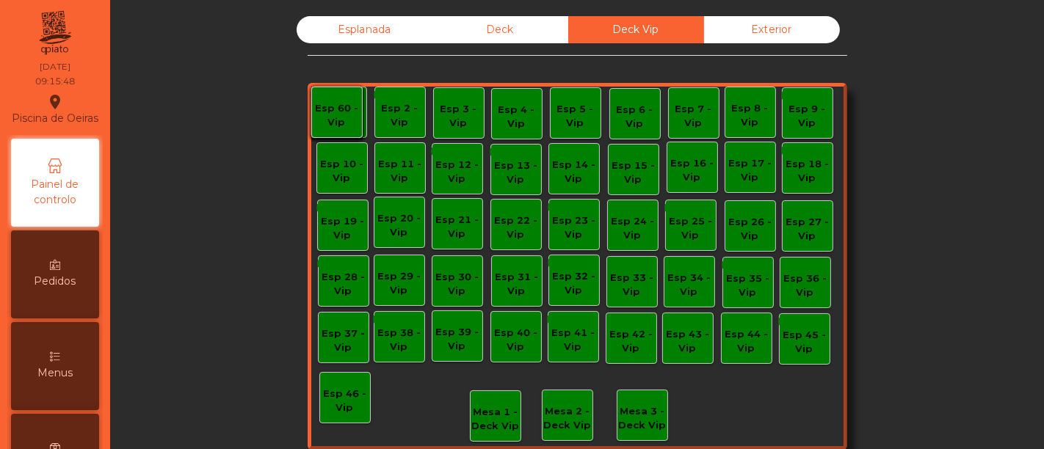
click at [510, 30] on div "Deck" at bounding box center [501, 29] width 136 height 27
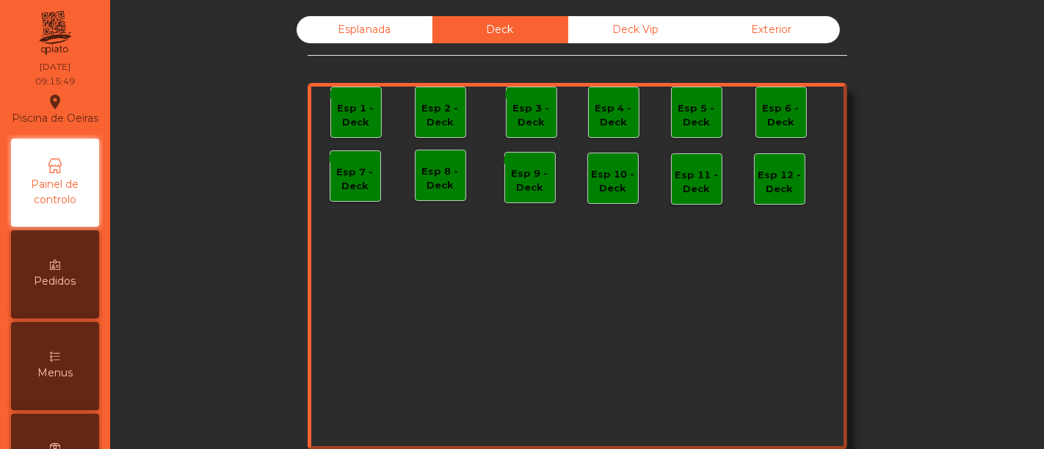
click at [586, 35] on div "Deck Vip" at bounding box center [636, 29] width 136 height 27
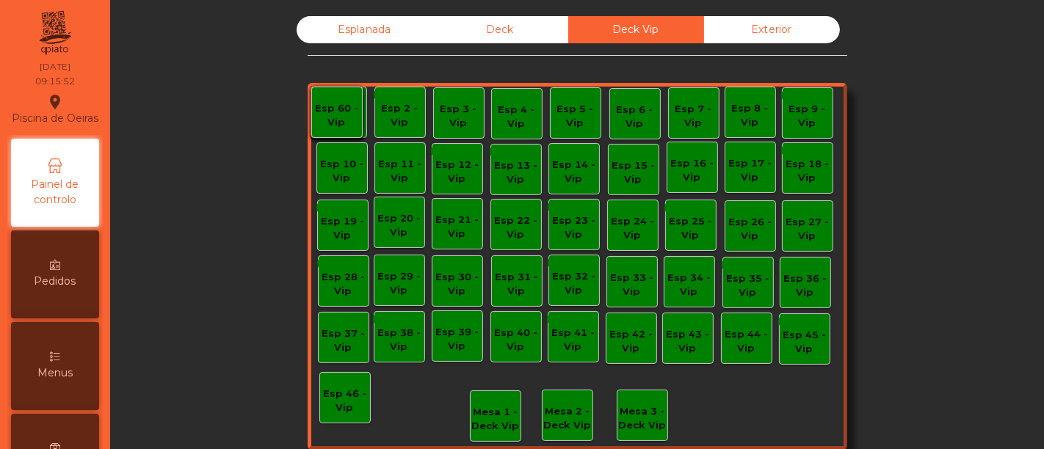
click at [375, 29] on div "Esplanada" at bounding box center [365, 29] width 136 height 27
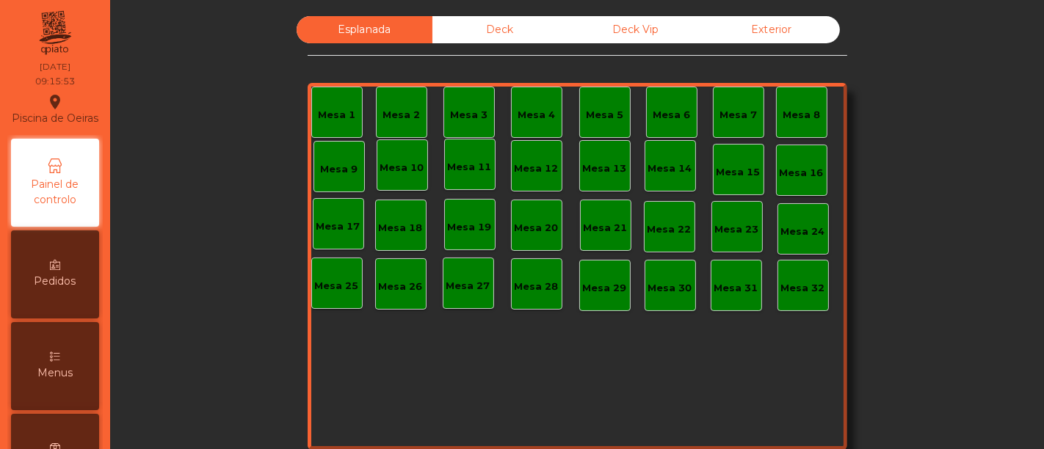
click at [485, 39] on div "Deck" at bounding box center [501, 29] width 136 height 27
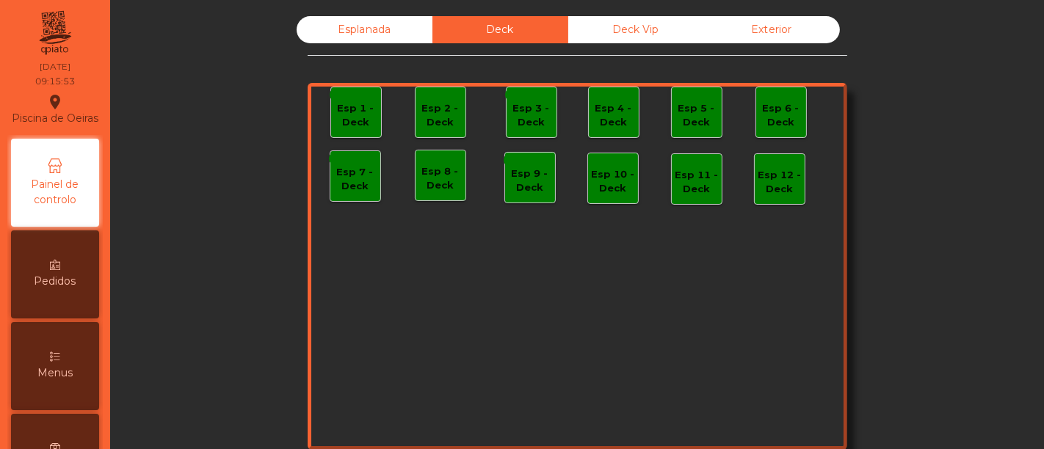
click at [593, 36] on div "Deck Vip" at bounding box center [636, 29] width 136 height 27
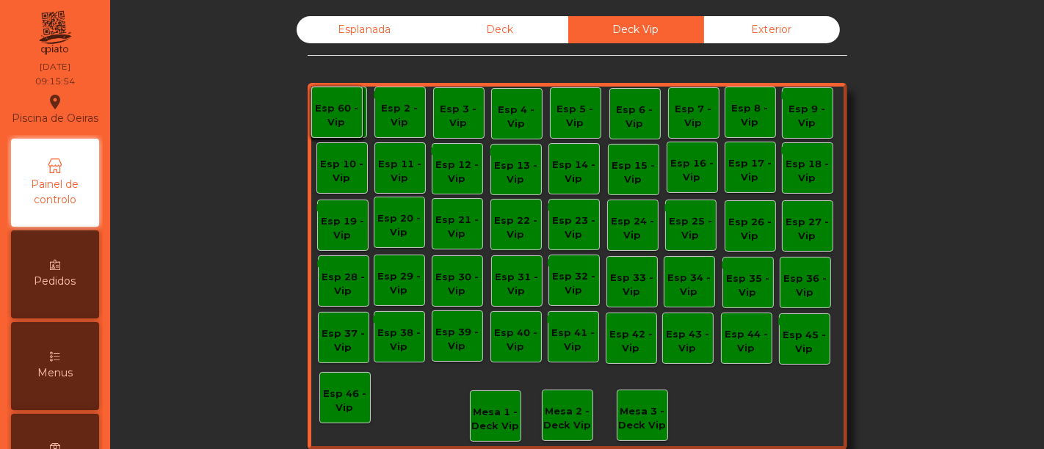
click at [527, 26] on div "Deck" at bounding box center [501, 29] width 136 height 27
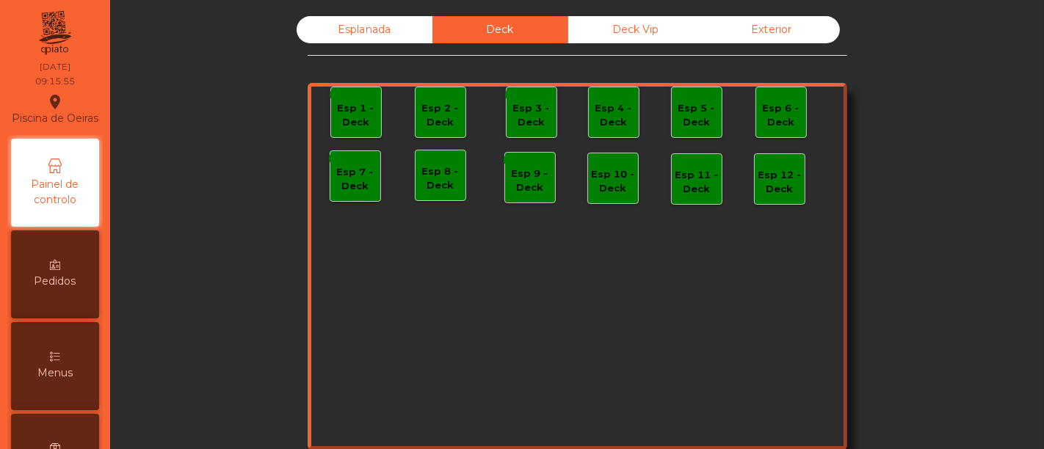
click at [394, 30] on div "Esplanada" at bounding box center [365, 29] width 136 height 27
